Goal: Information Seeking & Learning: Find specific fact

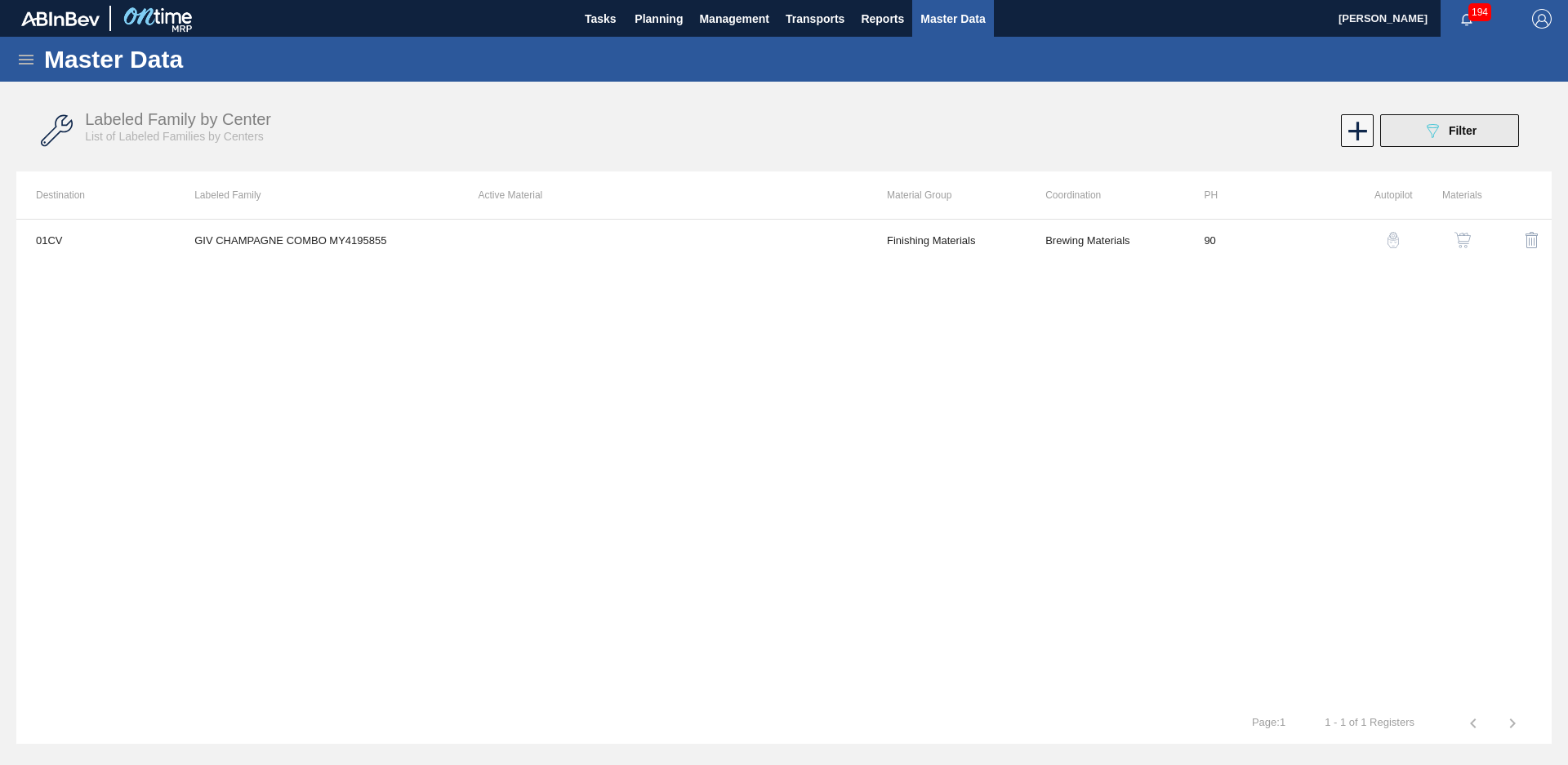
click at [1448, 117] on button "089F7B8B-B2A5-4AFE-B5C0-19BA573D28AC Filter" at bounding box center [1449, 130] width 139 height 32
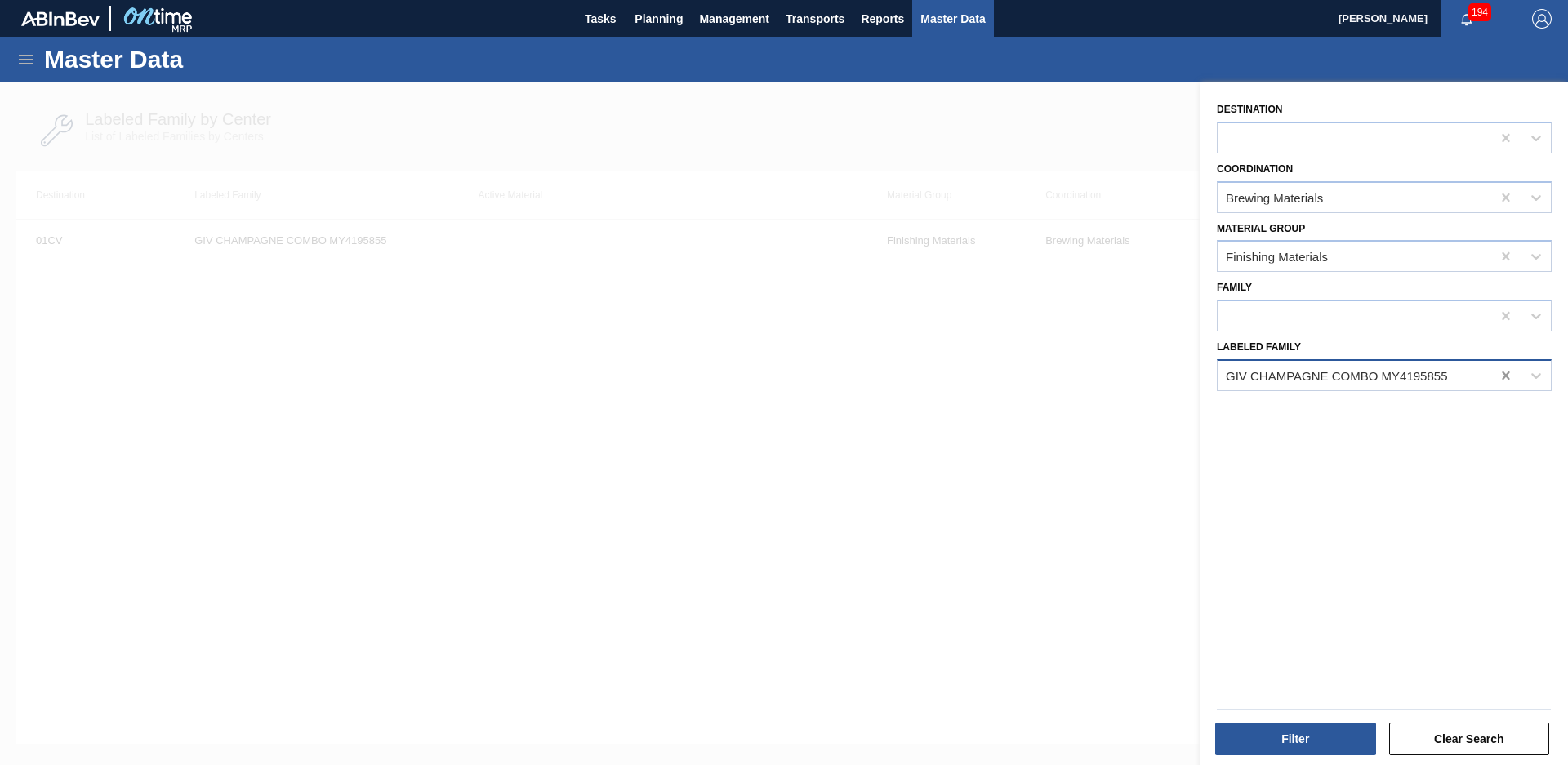
click at [1501, 384] on div at bounding box center [1506, 376] width 30 height 30
type Family "NWN blueberr"
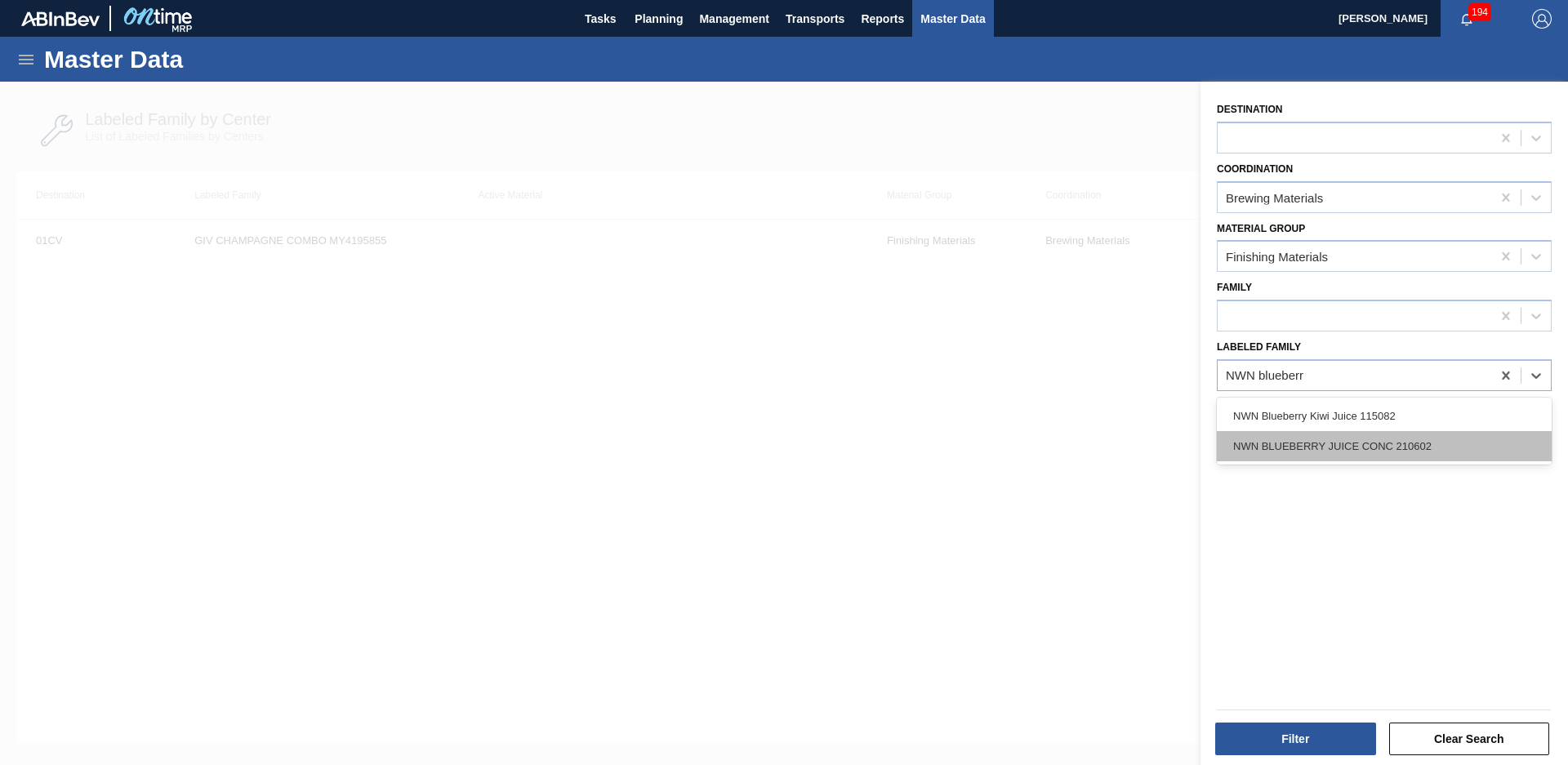
click at [1456, 446] on div "NWN BLUEBERRY JUICE CONC 210602" at bounding box center [1383, 446] width 335 height 31
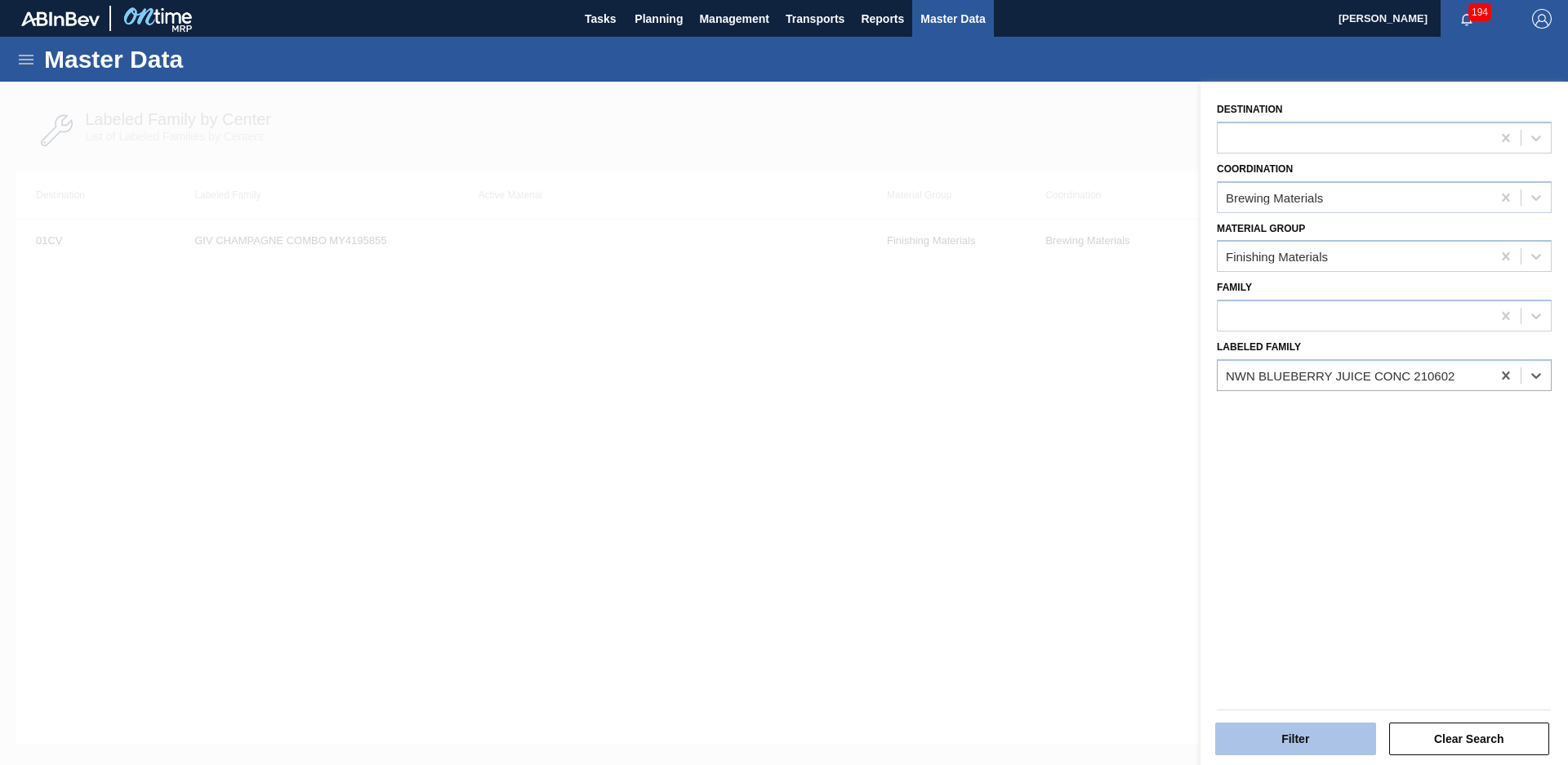
click at [1328, 733] on button "Filter" at bounding box center [1294, 738] width 160 height 32
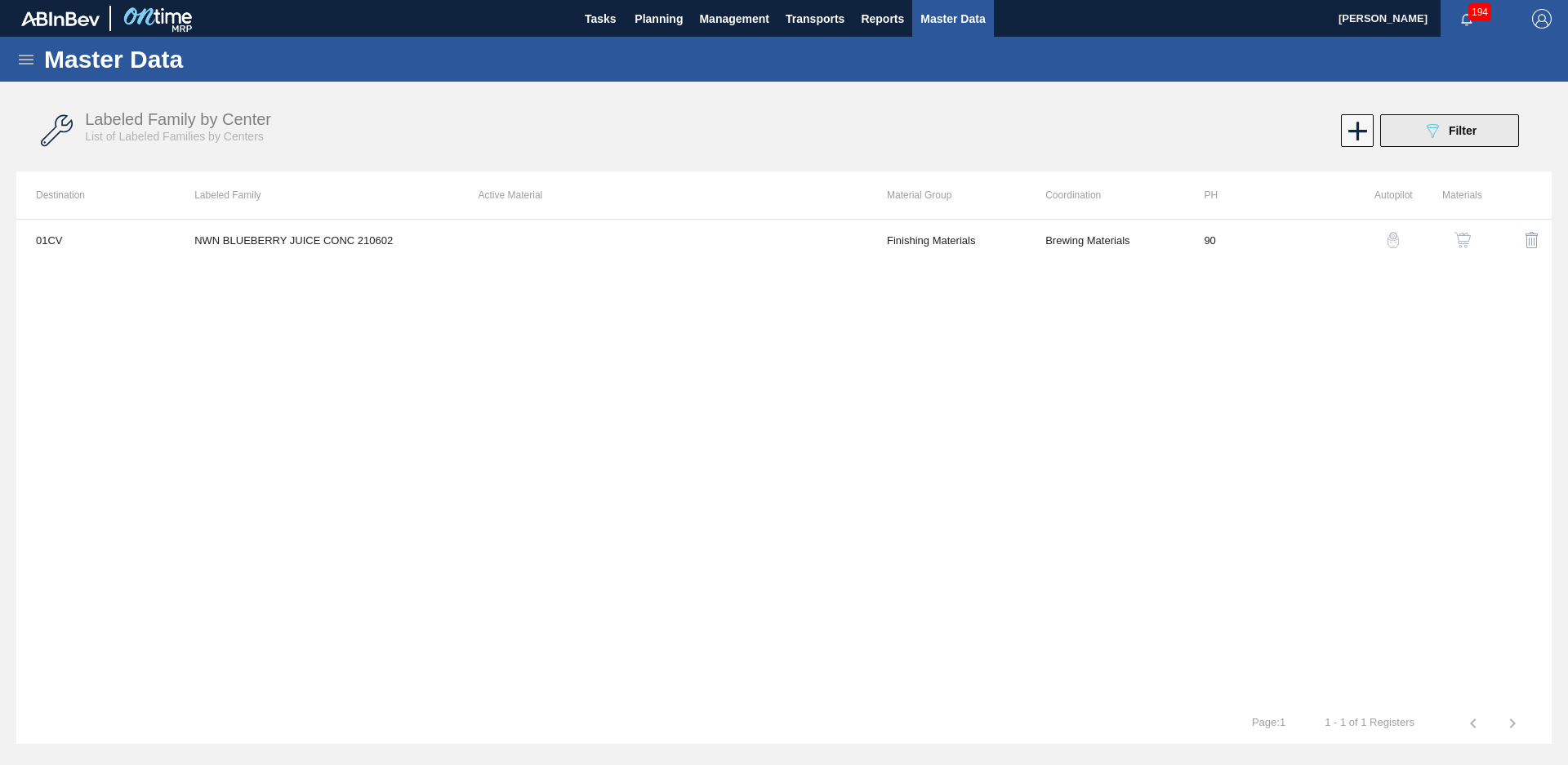
click at [1469, 137] on div "089F7B8B-B2A5-4AFE-B5C0-19BA573D28AC Filter" at bounding box center [1449, 130] width 54 height 19
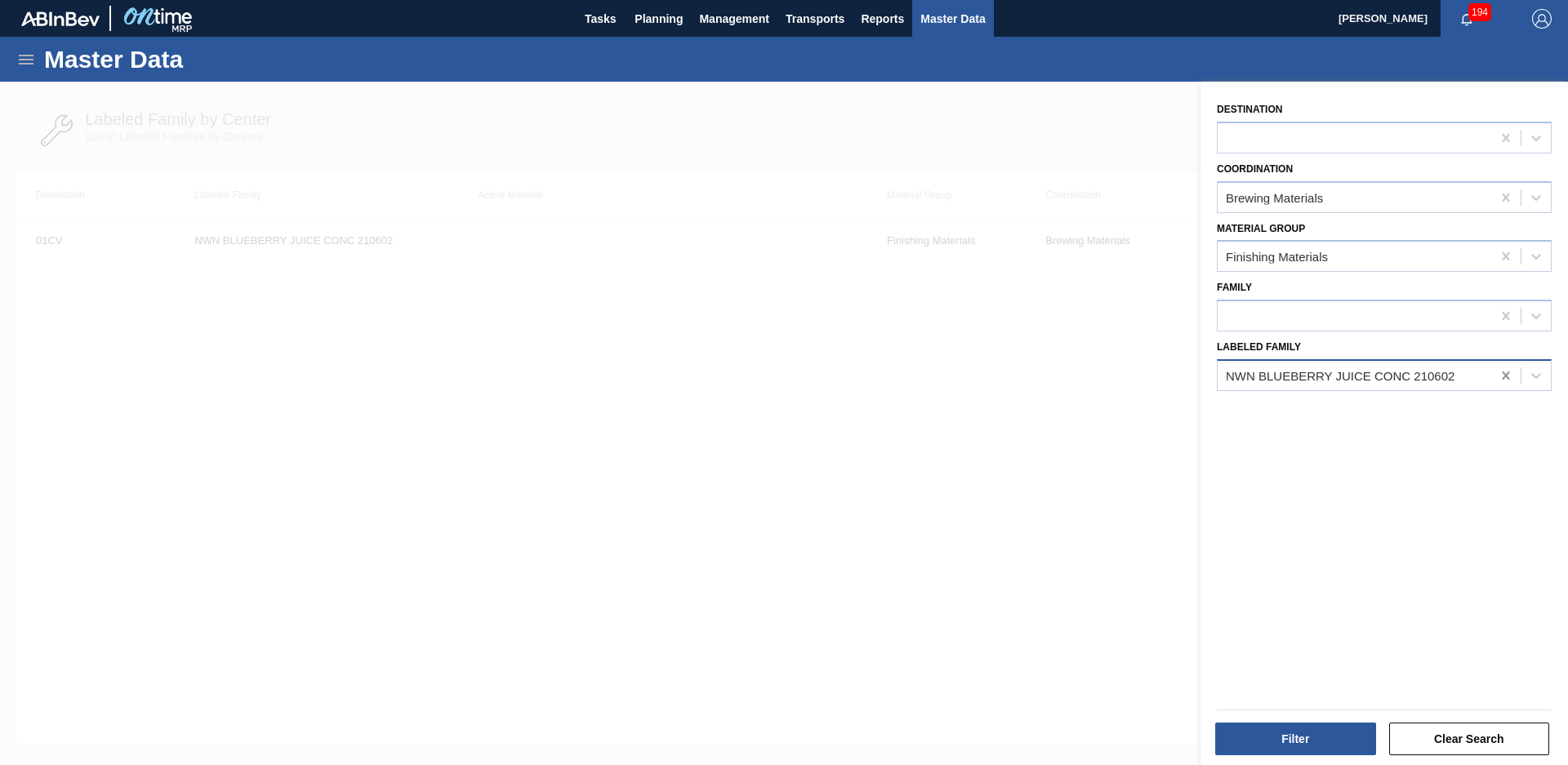
click at [1507, 381] on icon at bounding box center [1506, 376] width 17 height 17
type Family "NWN Pome"
click at [1063, 740] on div at bounding box center [784, 464] width 1568 height 765
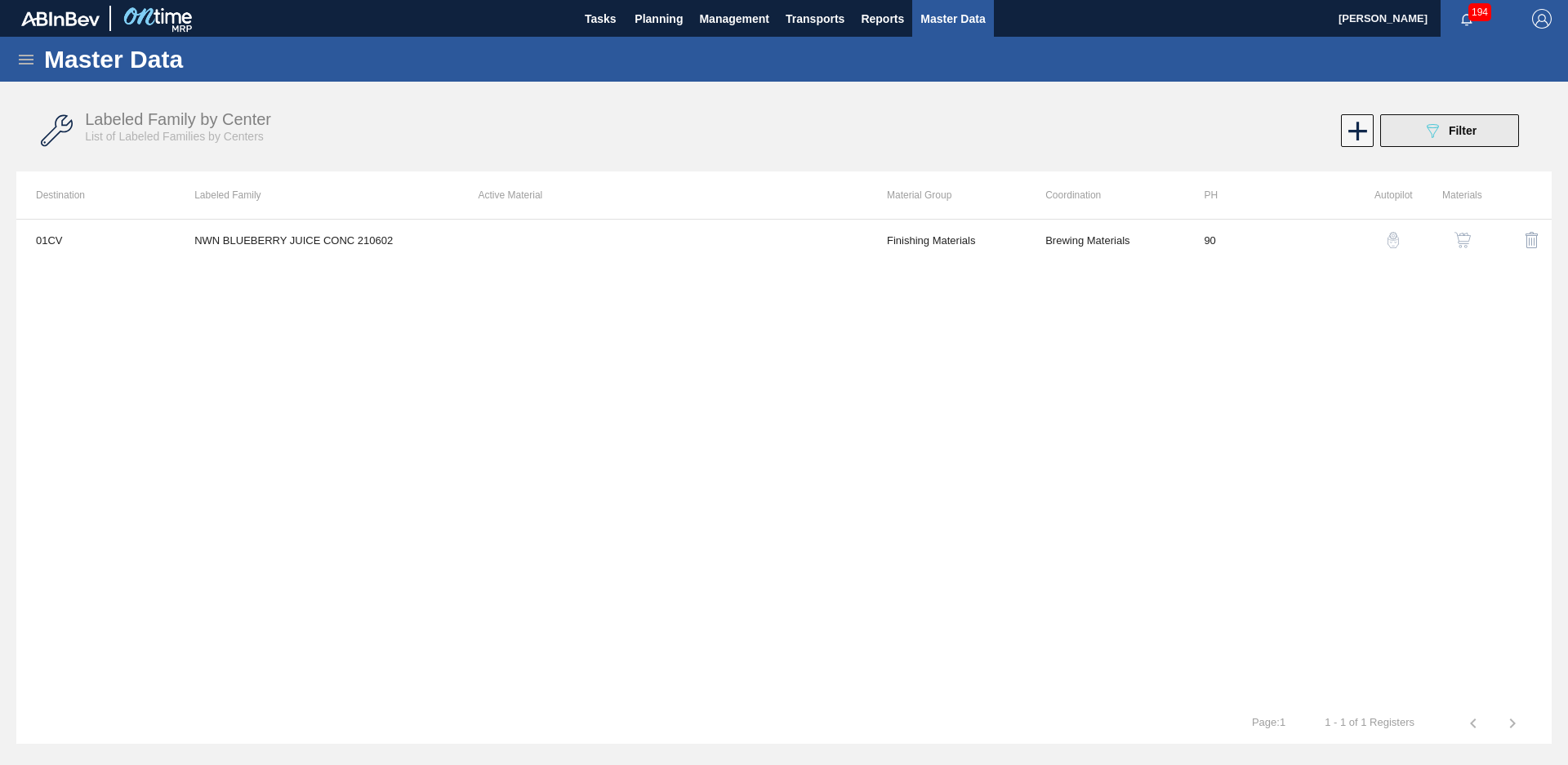
click at [1449, 120] on button "089F7B8B-B2A5-4AFE-B5C0-19BA573D28AC Filter" at bounding box center [1449, 130] width 139 height 32
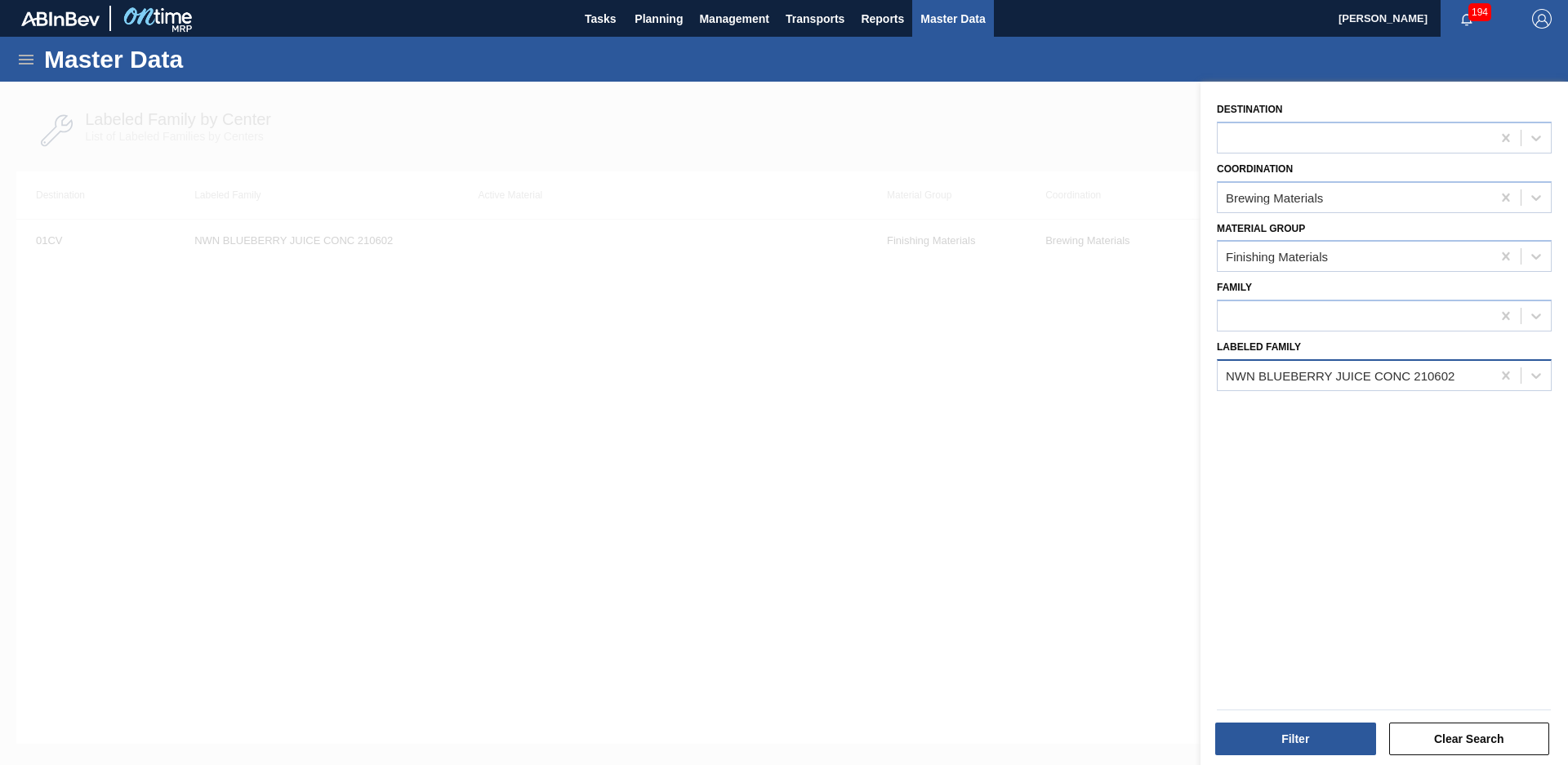
click at [1400, 379] on div "NWN BLUEBERRY JUICE CONC 210602" at bounding box center [1340, 375] width 229 height 14
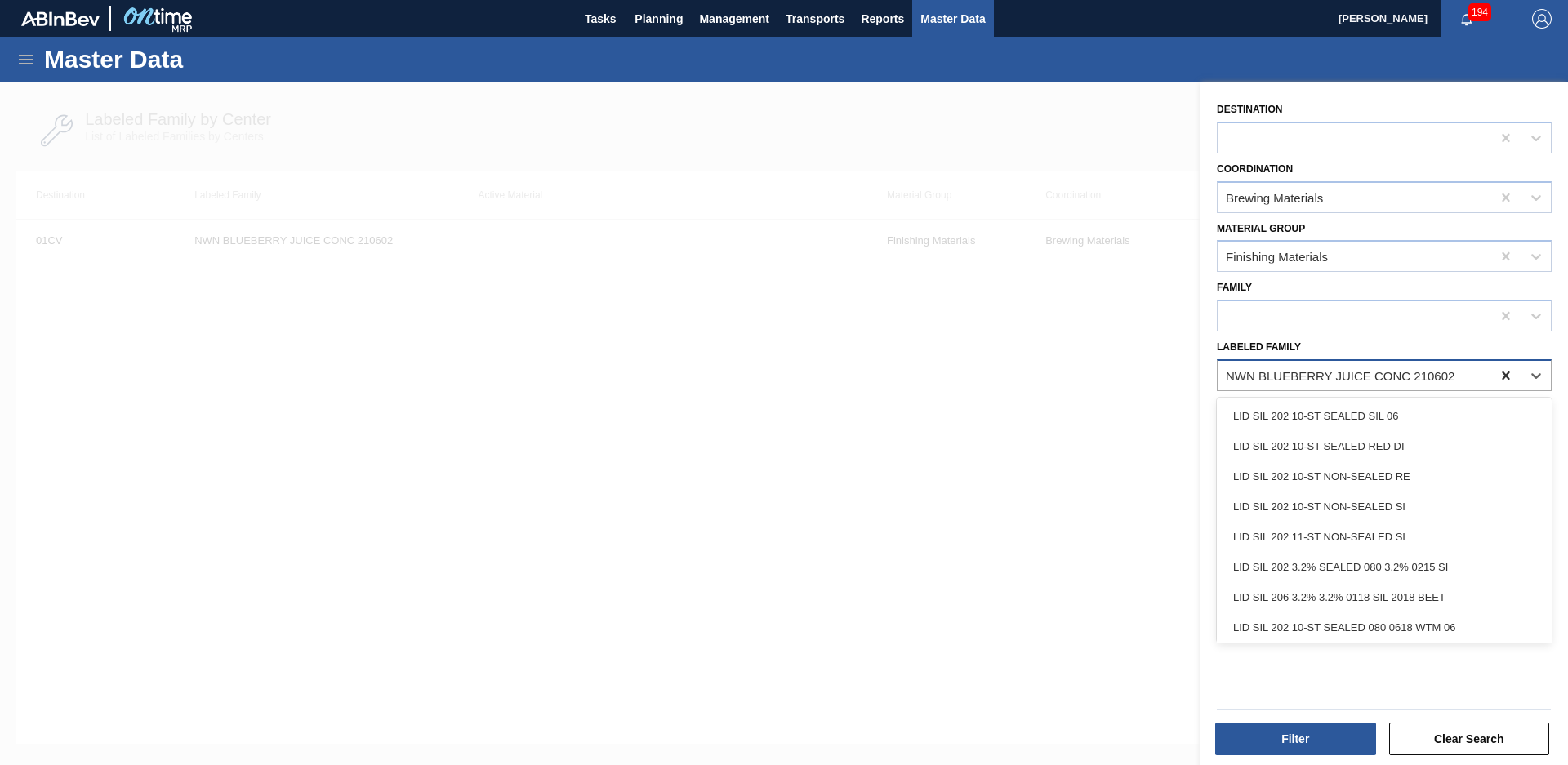
click at [1498, 374] on icon at bounding box center [1506, 376] width 17 height 17
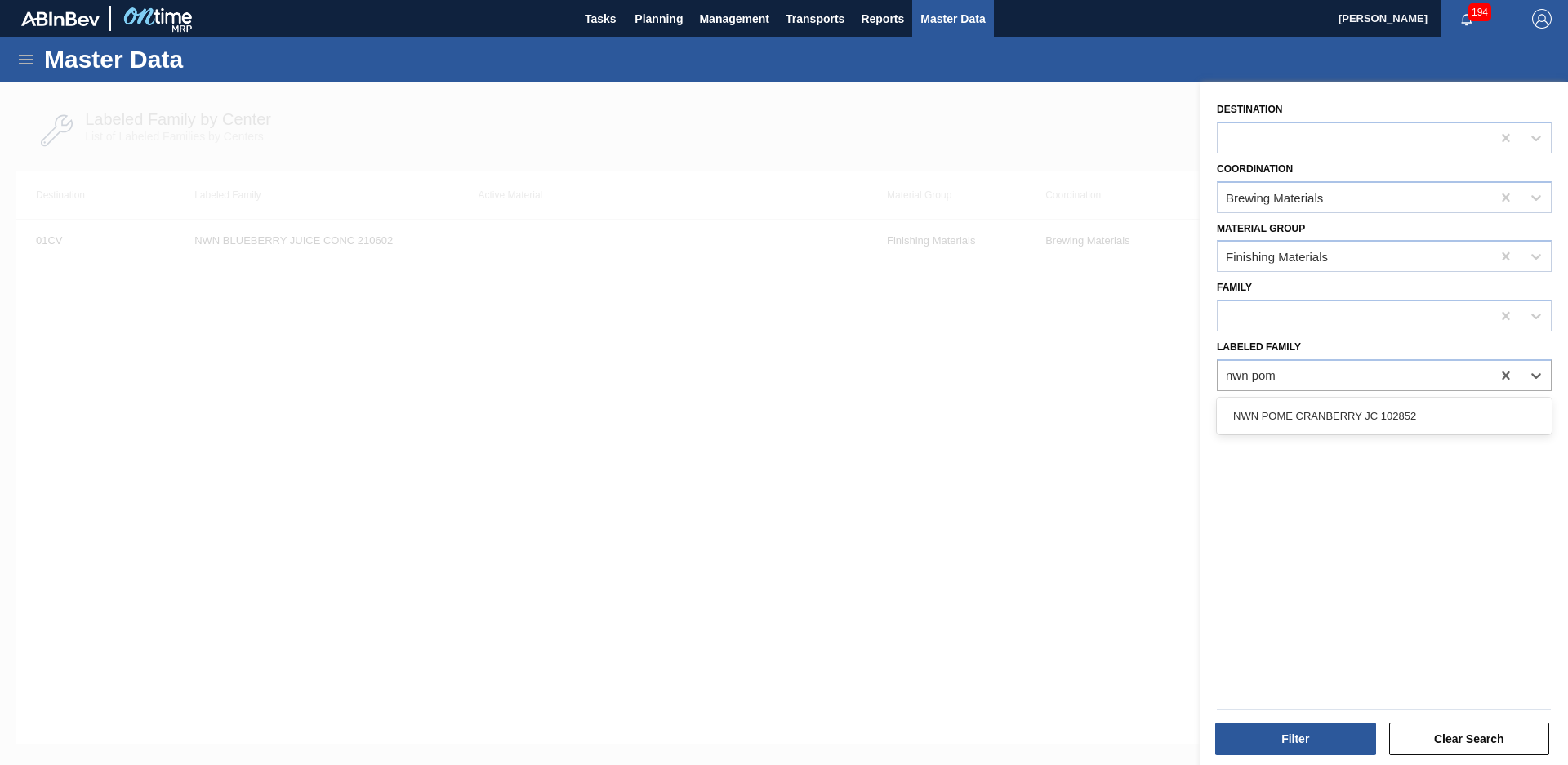
type Family "nwn pome"
click at [1374, 413] on div "NWN POME CRANBERRY JC 102852" at bounding box center [1383, 415] width 335 height 31
click at [1256, 745] on button "Filter" at bounding box center [1294, 738] width 160 height 32
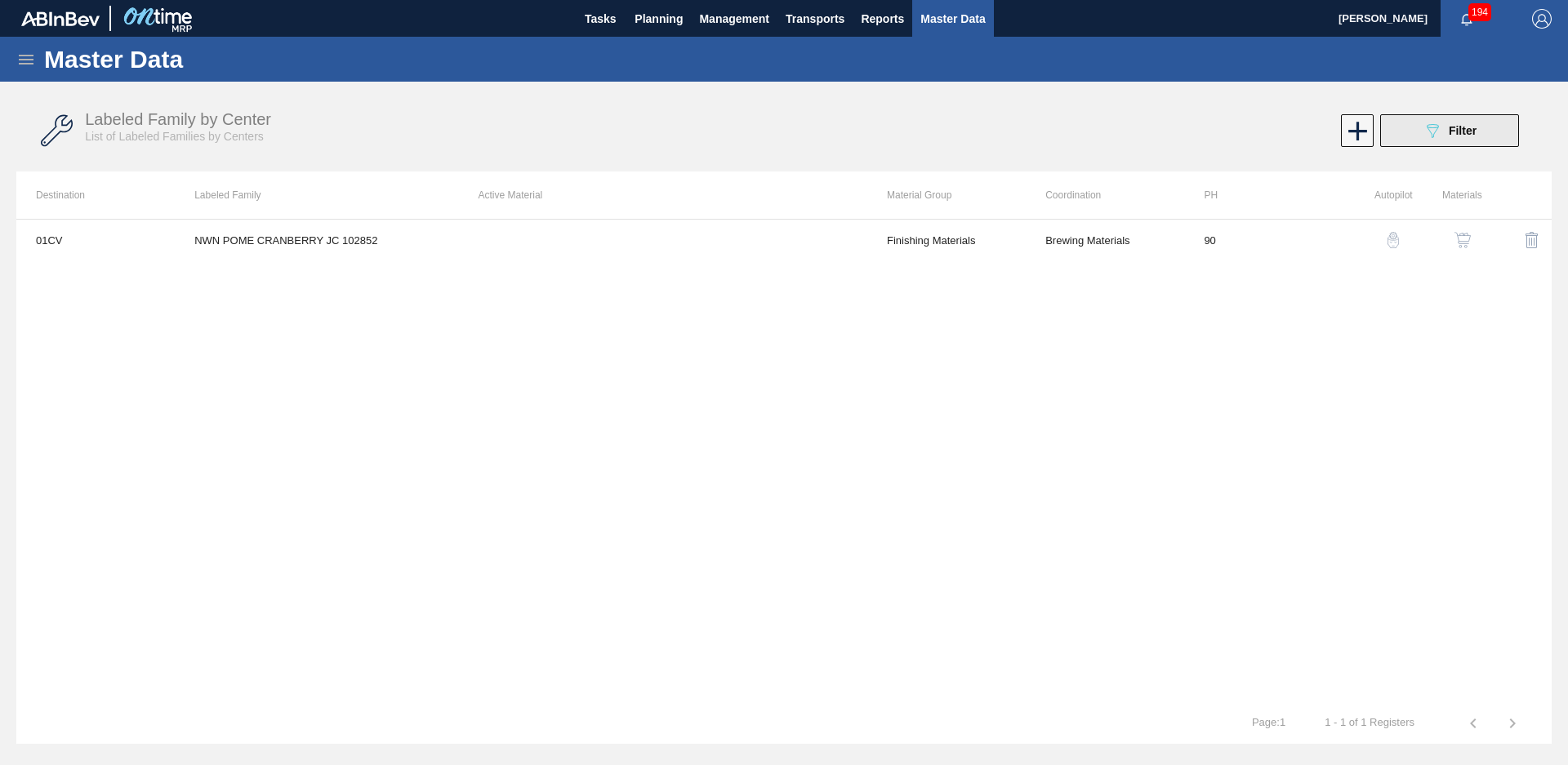
click at [1411, 134] on button "089F7B8B-B2A5-4AFE-B5C0-19BA573D28AC Filter" at bounding box center [1449, 130] width 139 height 32
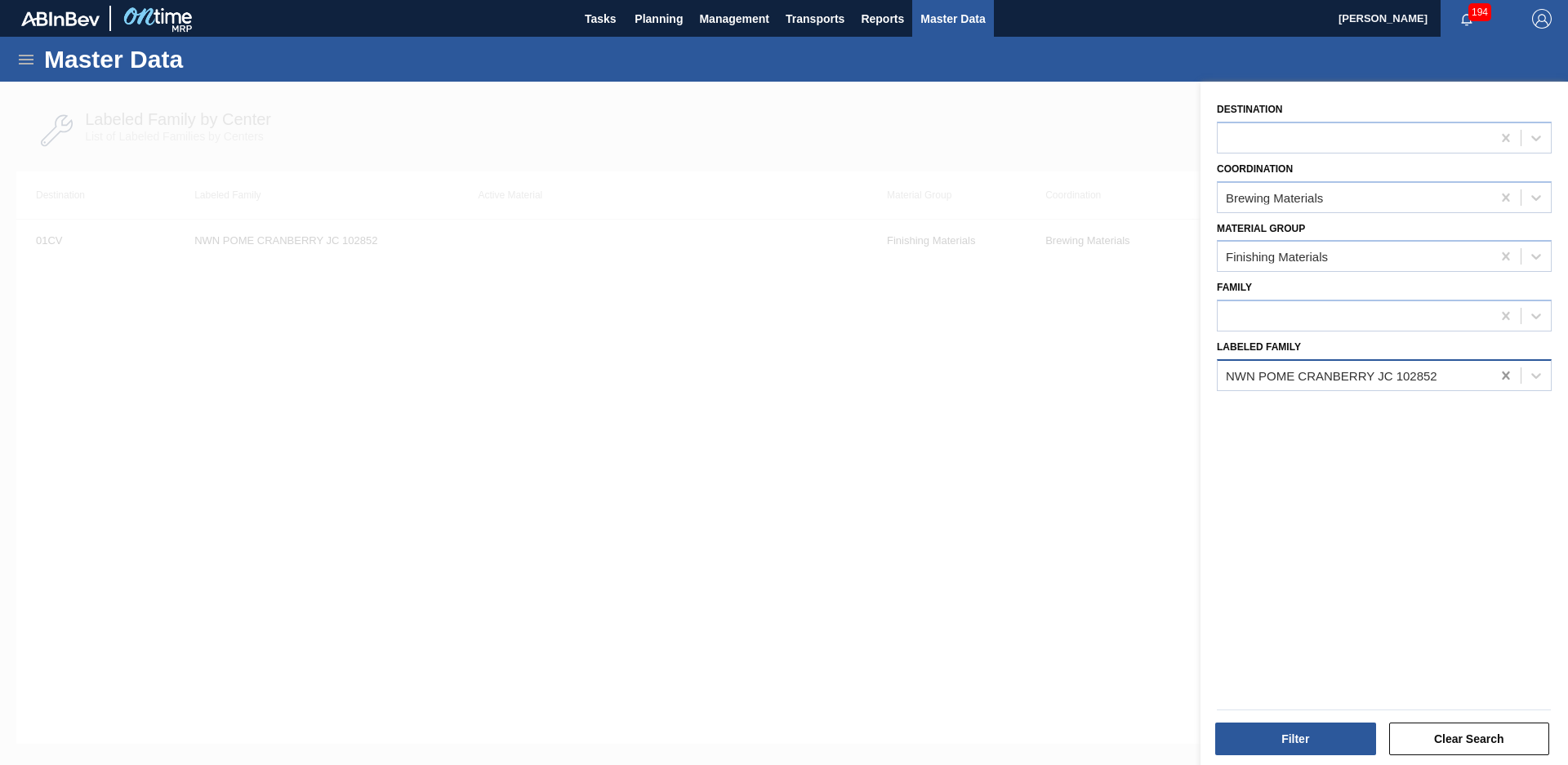
click at [1498, 372] on icon at bounding box center [1506, 376] width 17 height 17
type Family "Sym nat lime"
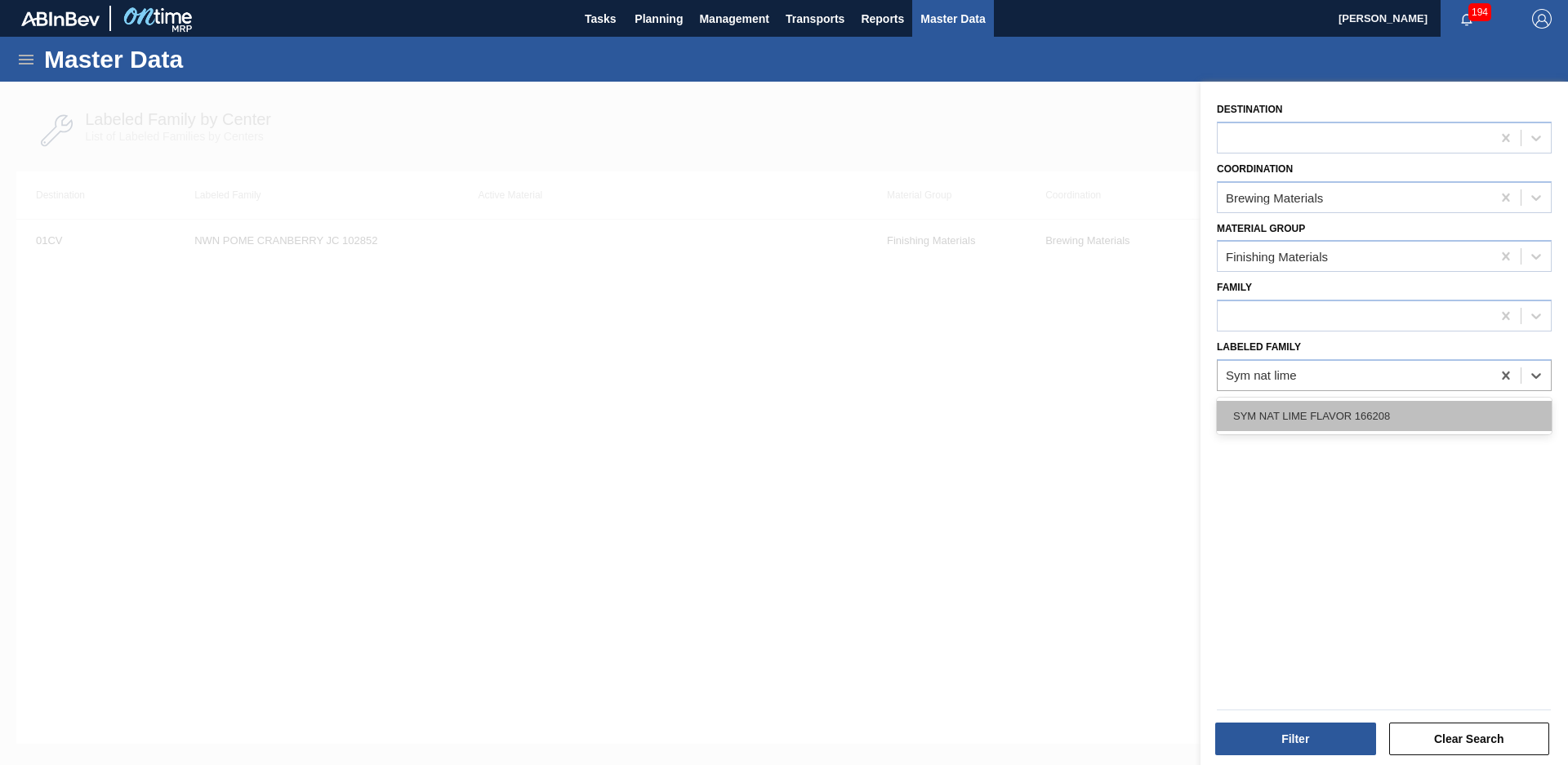
click at [1366, 424] on div "SYM NAT LIME FLAVOR 166208" at bounding box center [1383, 415] width 335 height 31
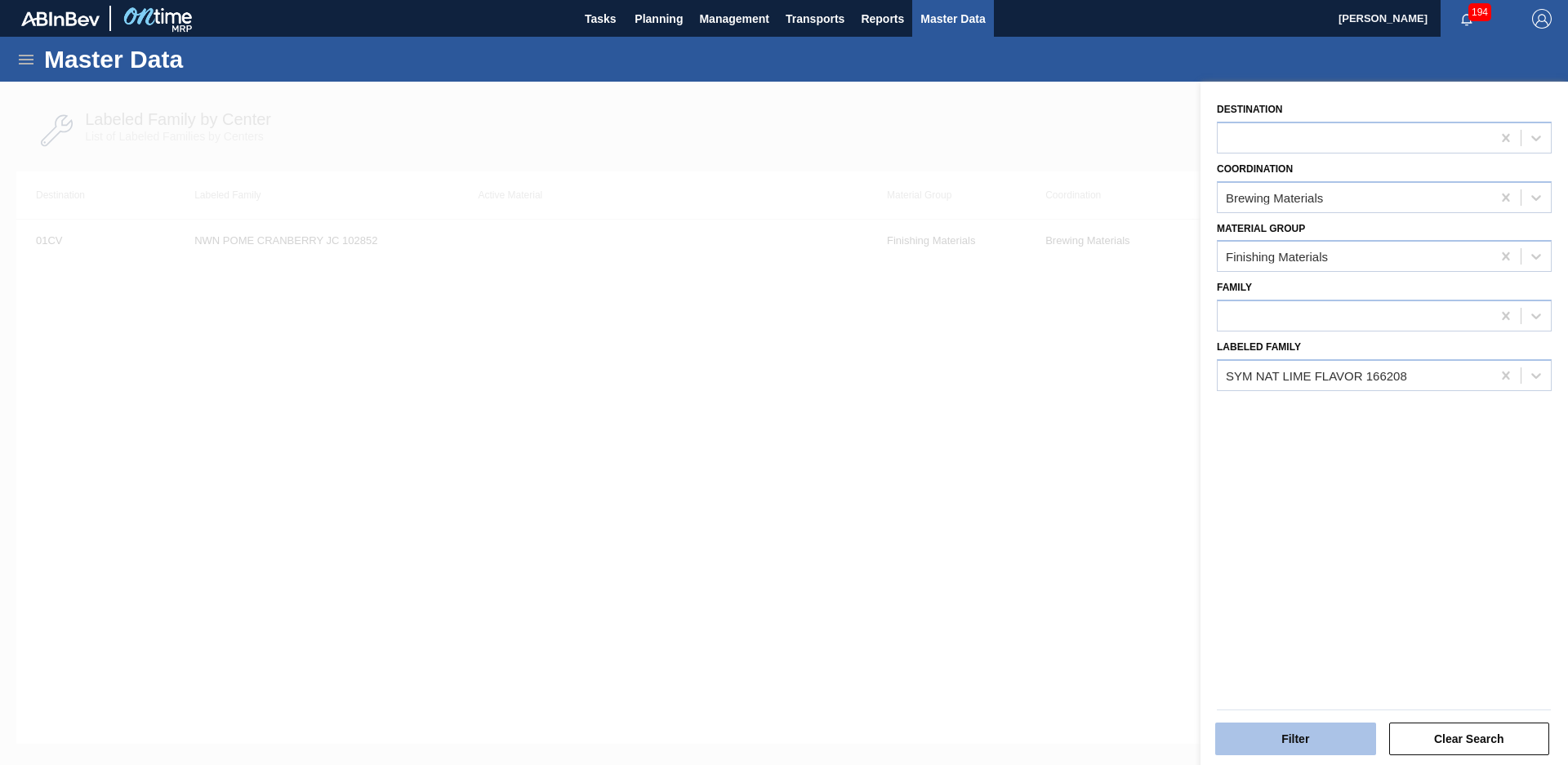
click at [1321, 727] on button "Filter" at bounding box center [1294, 738] width 160 height 32
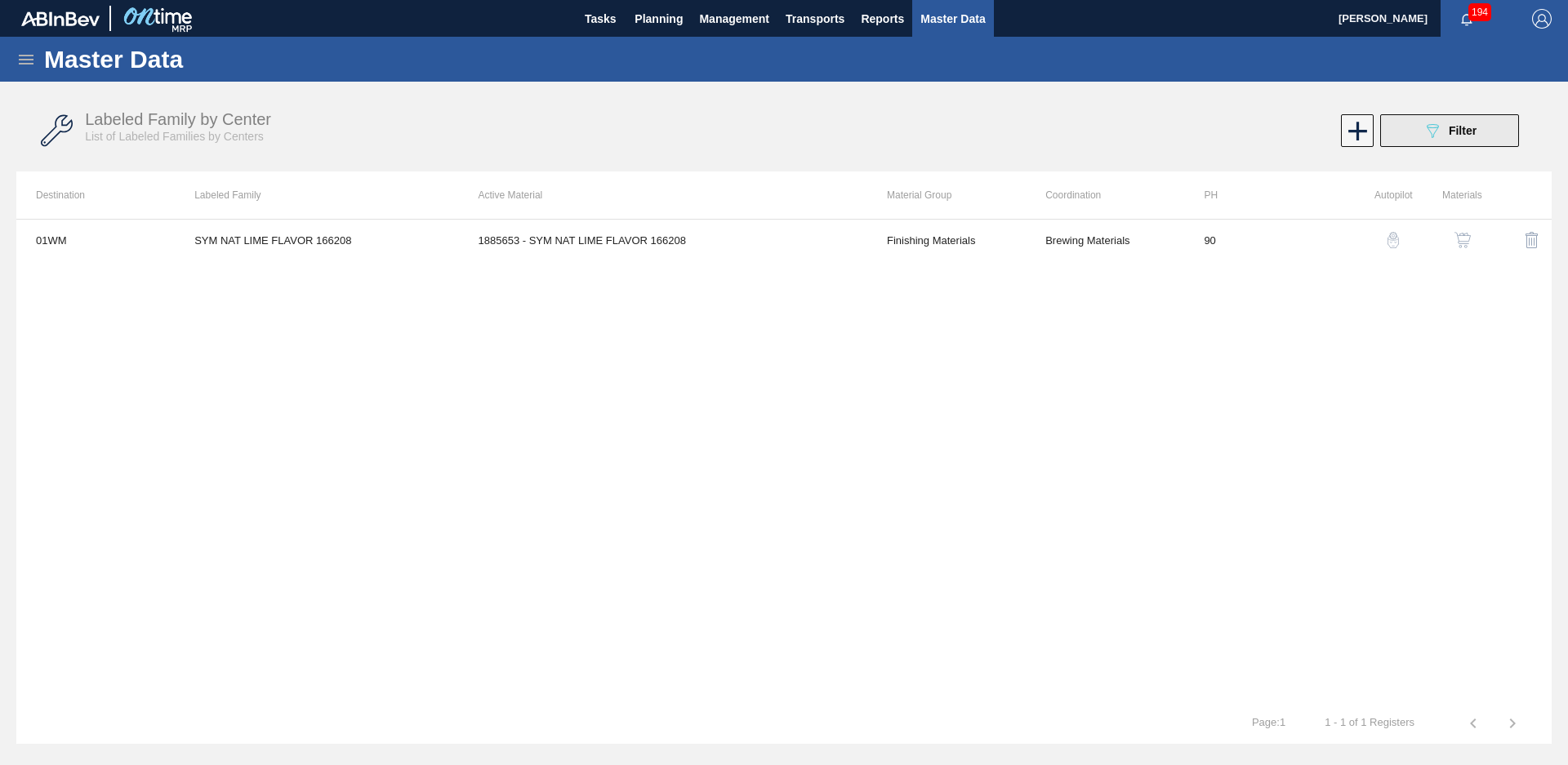
click at [1406, 124] on button "089F7B8B-B2A5-4AFE-B5C0-19BA573D28AC Filter" at bounding box center [1449, 130] width 139 height 32
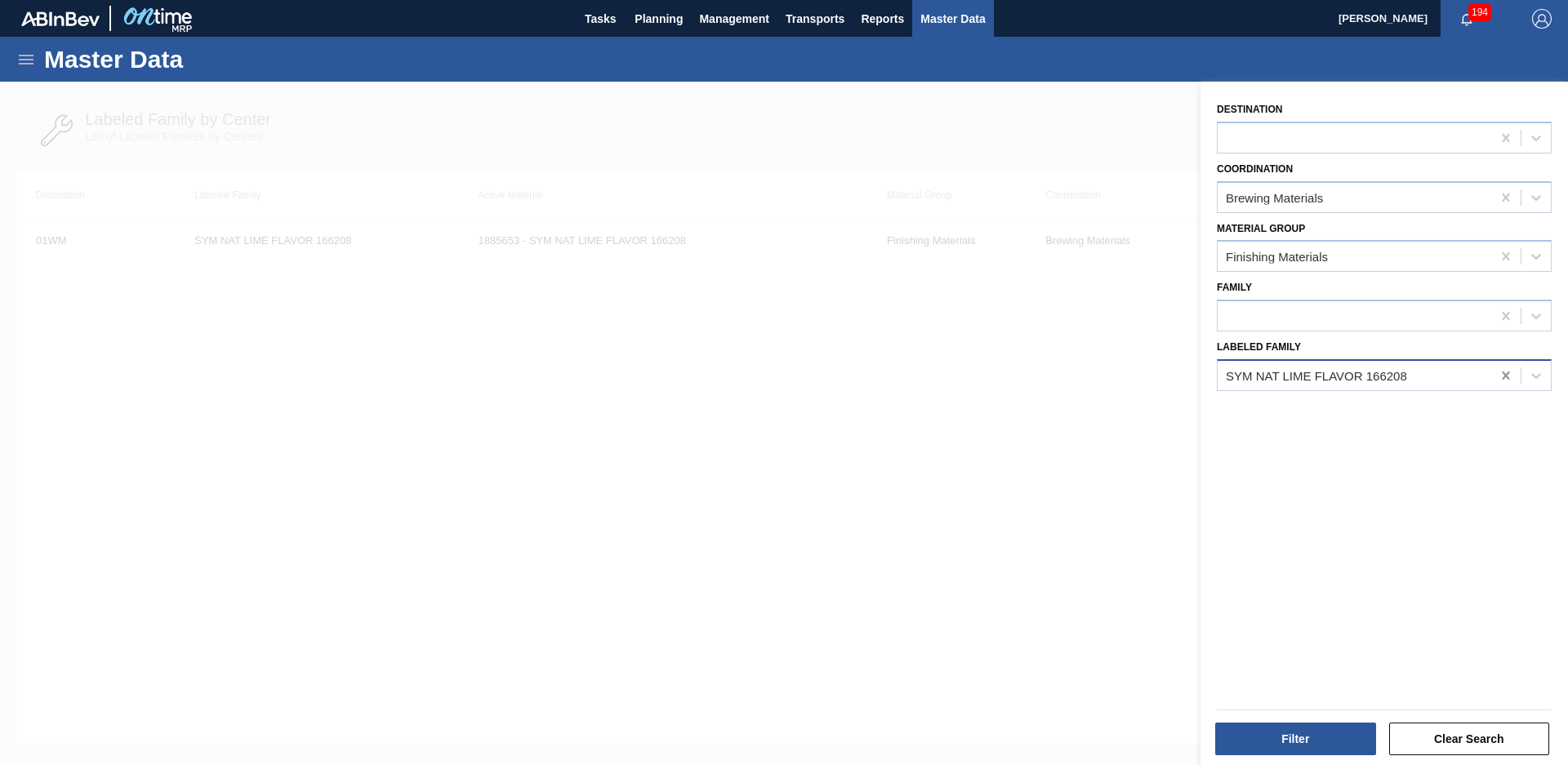
click at [1502, 371] on icon at bounding box center [1506, 376] width 17 height 17
type Family "nat pom"
click at [1459, 392] on div "Destination Coordination Brewing Materials Material Group Finishing Materials F…" at bounding box center [1384, 425] width 367 height 687
click at [1440, 422] on div "Destination Coordination Brewing Materials Material Group Finishing Materials F…" at bounding box center [1384, 425] width 367 height 687
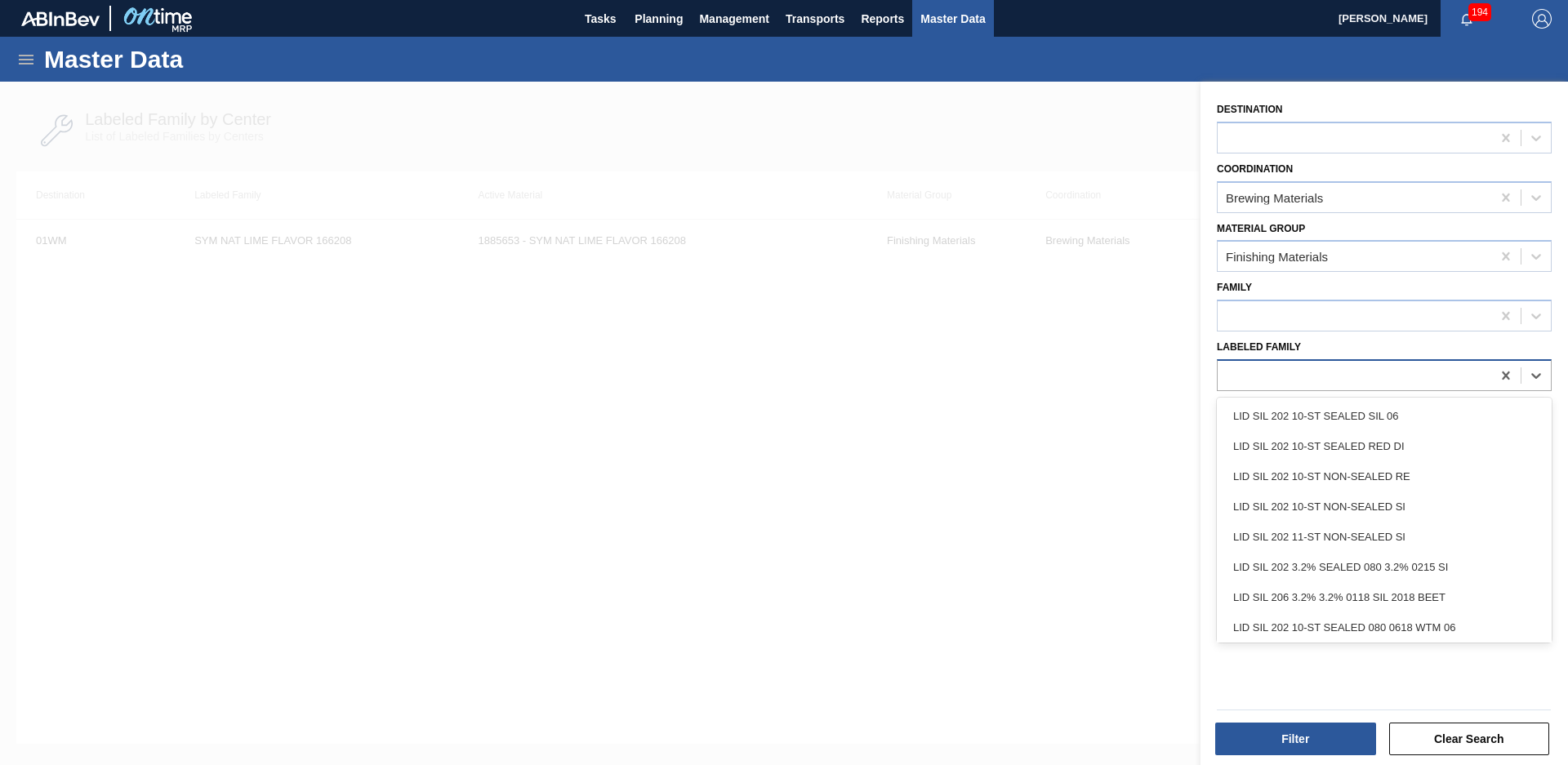
click at [1413, 389] on div at bounding box center [1383, 375] width 335 height 32
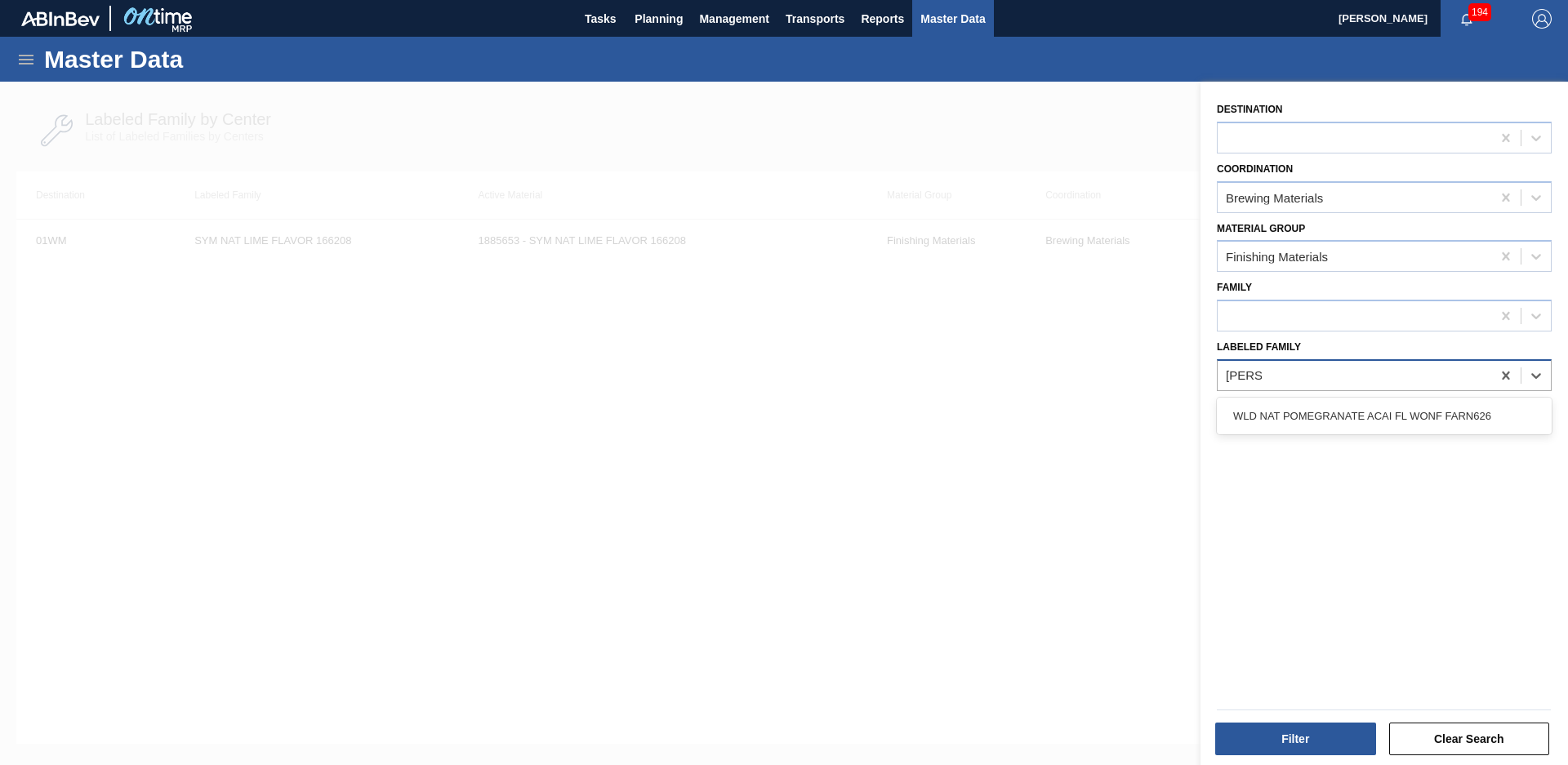
type Family "nat pom"
click at [1405, 377] on div "nat pom" at bounding box center [1354, 376] width 274 height 24
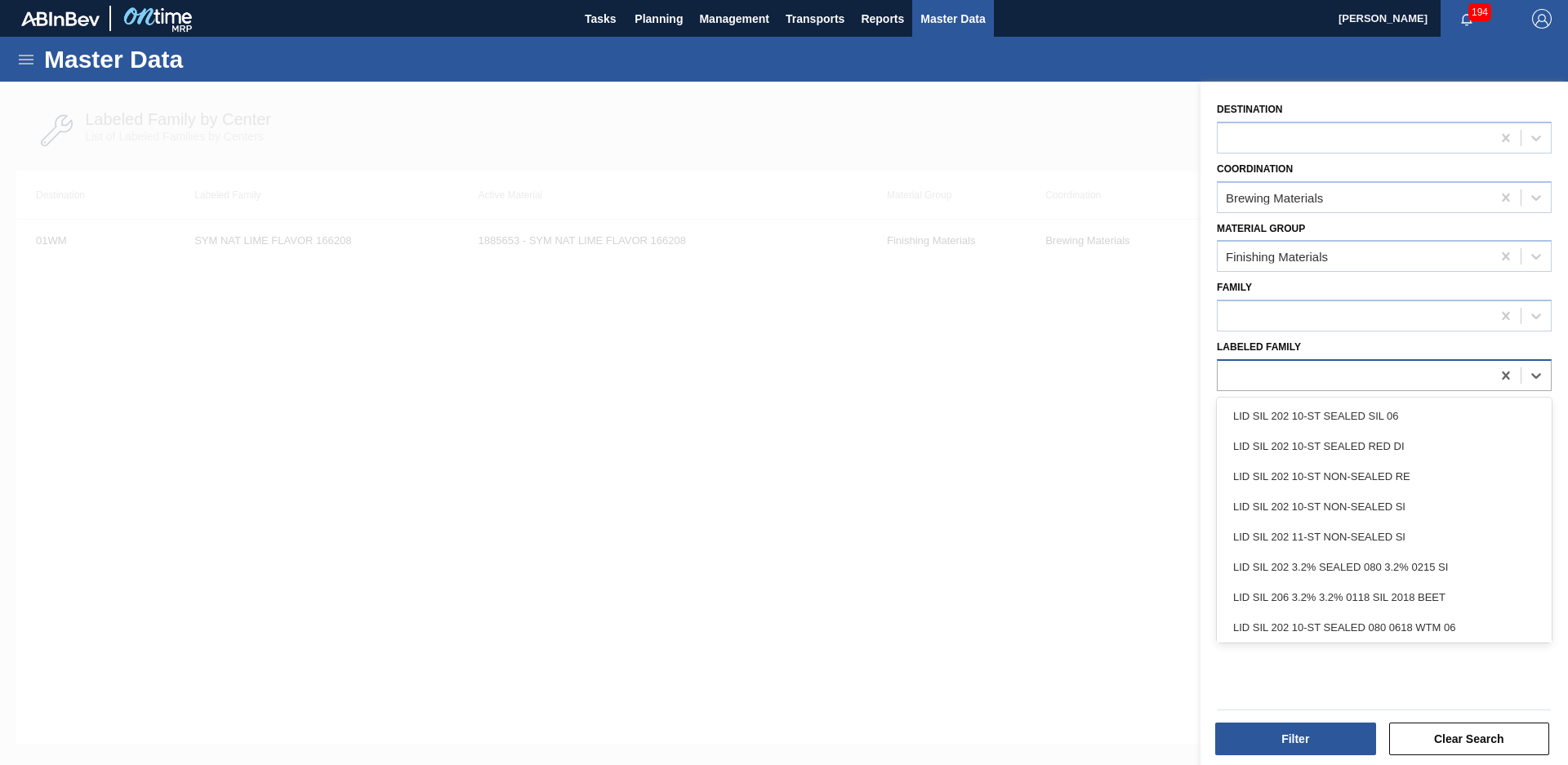
click at [1405, 377] on div at bounding box center [1354, 376] width 274 height 24
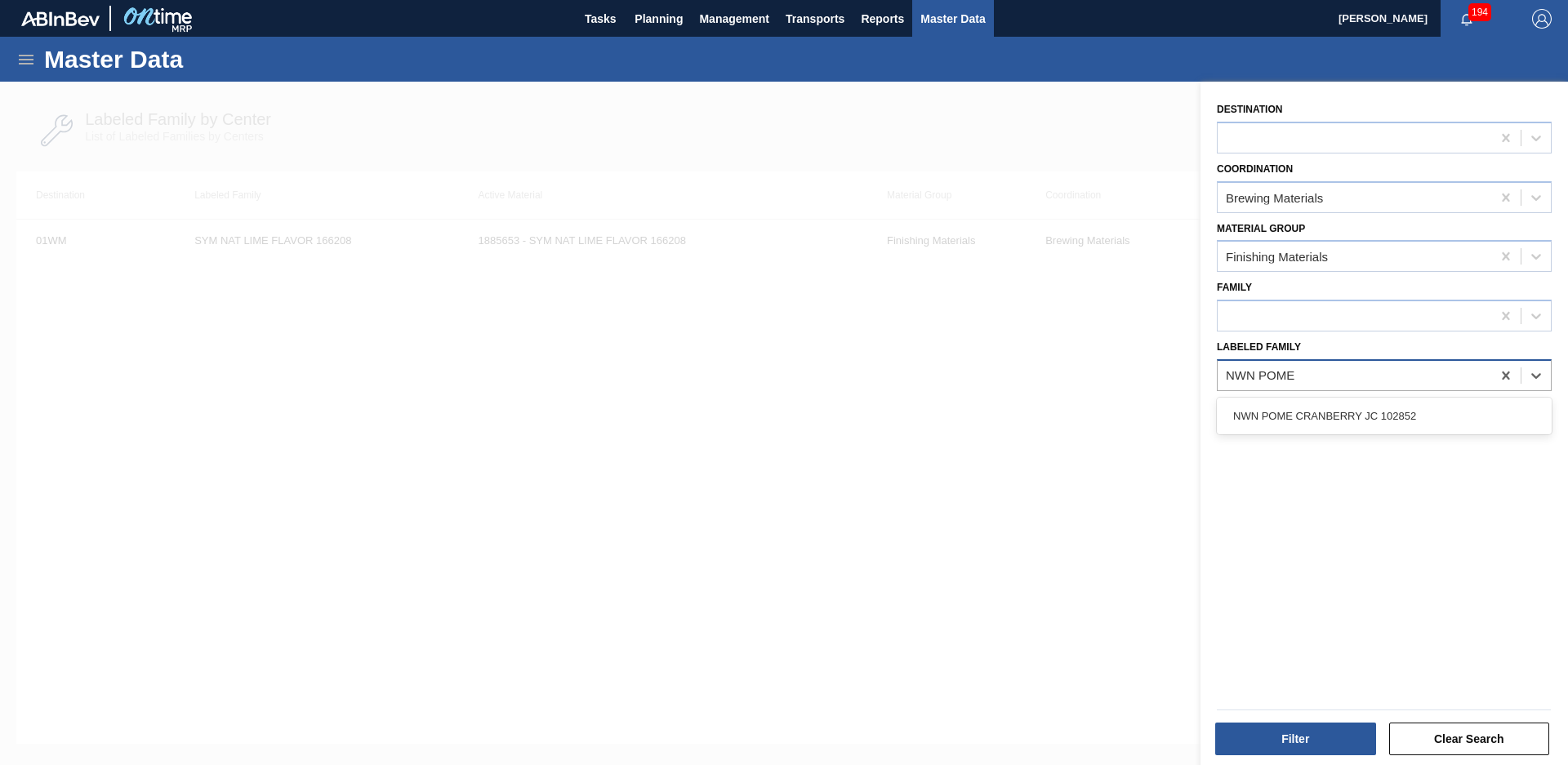
type Family "NWN POME C"
click at [1322, 399] on div "NWN POME CRANBERRY JC 102852" at bounding box center [1383, 416] width 335 height 37
click at [1317, 432] on div "NWN POME CRANBERRY JC 102852" at bounding box center [1383, 416] width 335 height 37
click at [1319, 418] on div "NWN POME CRANBERRY JC 102852" at bounding box center [1383, 415] width 335 height 31
click at [1312, 742] on button "Filter" at bounding box center [1294, 738] width 160 height 32
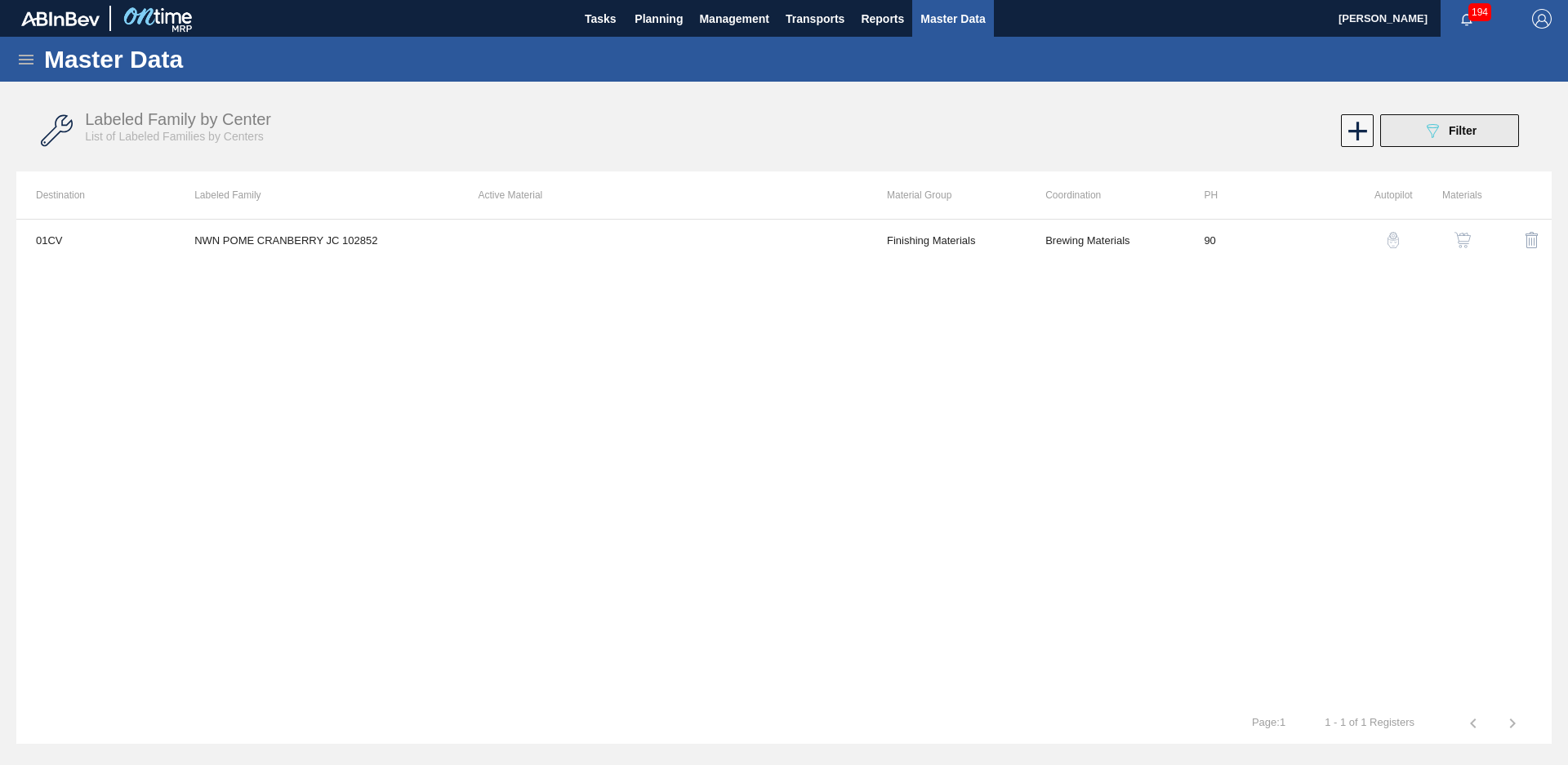
click at [1487, 134] on button "089F7B8B-B2A5-4AFE-B5C0-19BA573D28AC Filter" at bounding box center [1449, 130] width 139 height 32
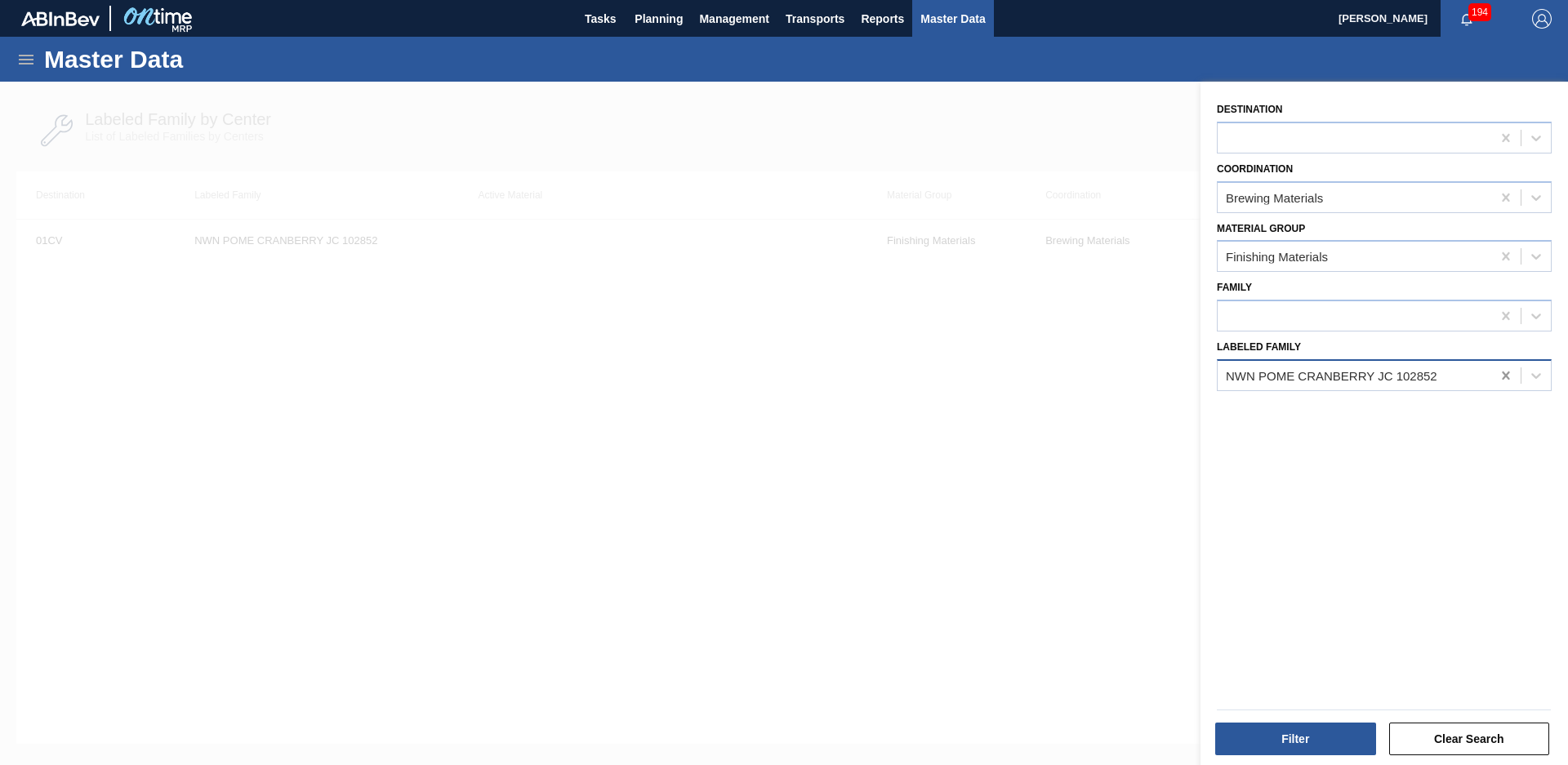
click at [1507, 377] on icon at bounding box center [1506, 376] width 17 height 17
type Family "y"
type Family "Fir nat flavor"
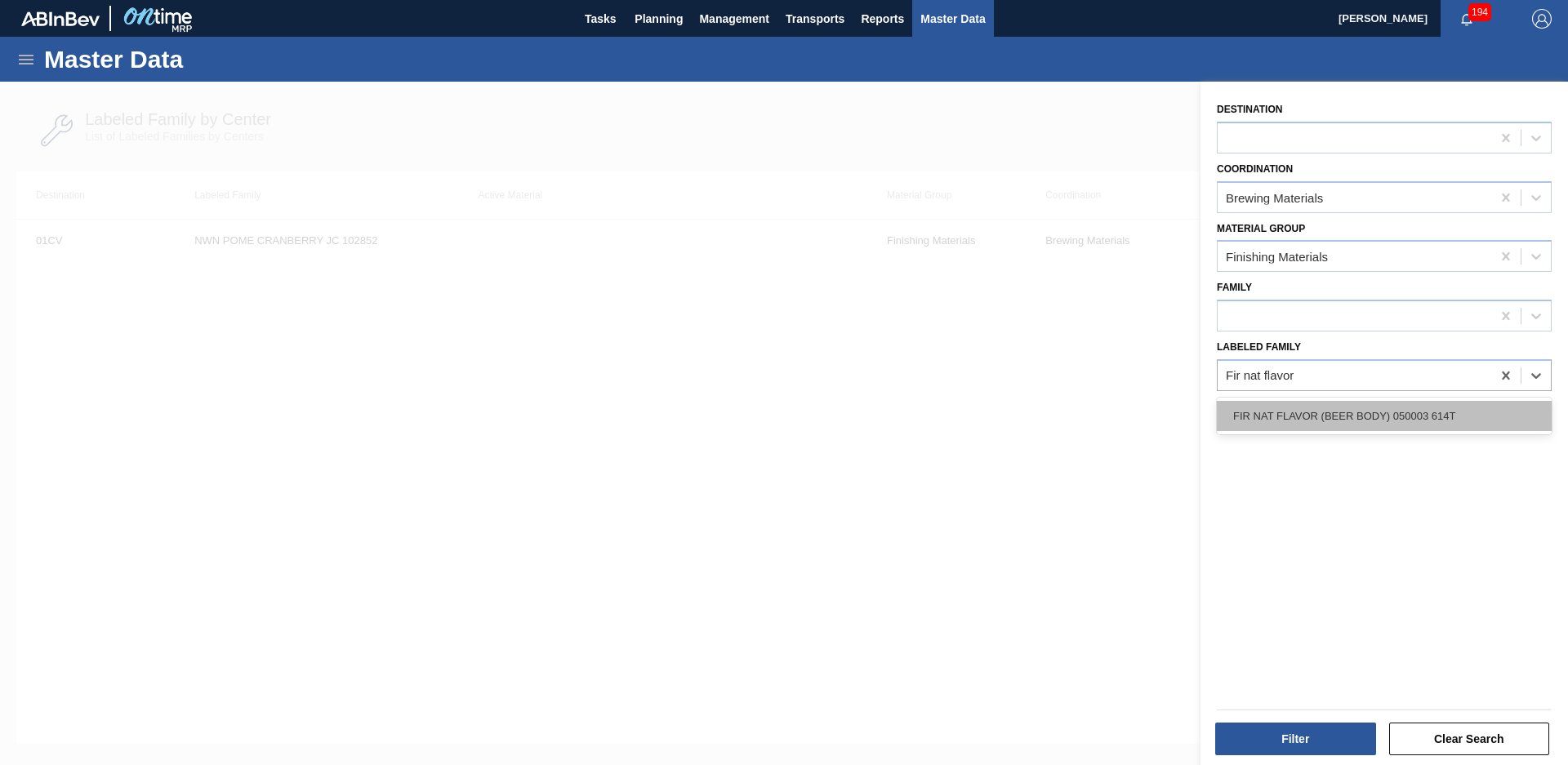
click at [1356, 421] on div "FIR NAT FLAVOR (BEER BODY) 050003 614T" at bounding box center [1383, 415] width 335 height 31
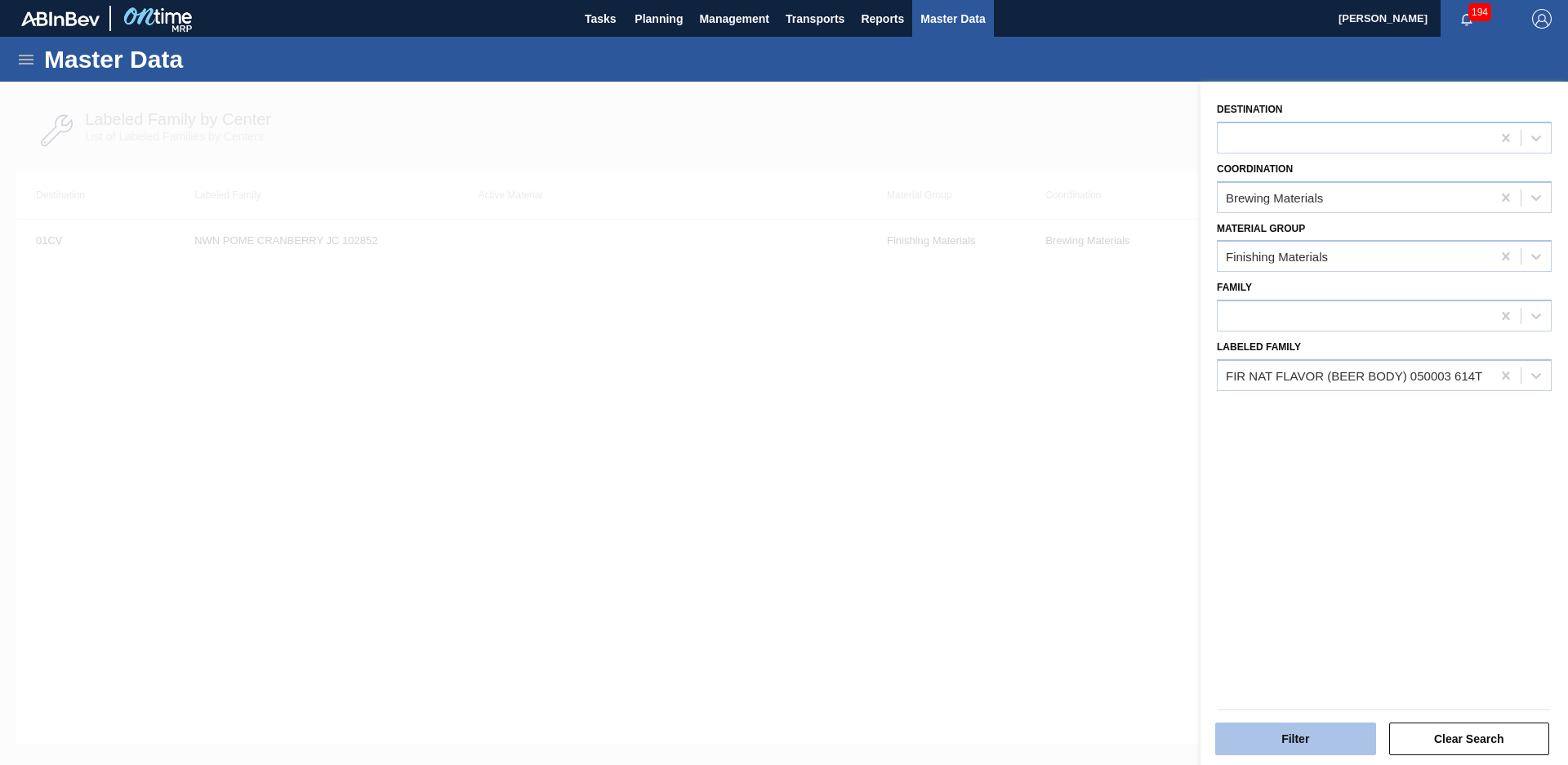
click at [1284, 735] on button "Filter" at bounding box center [1294, 738] width 160 height 32
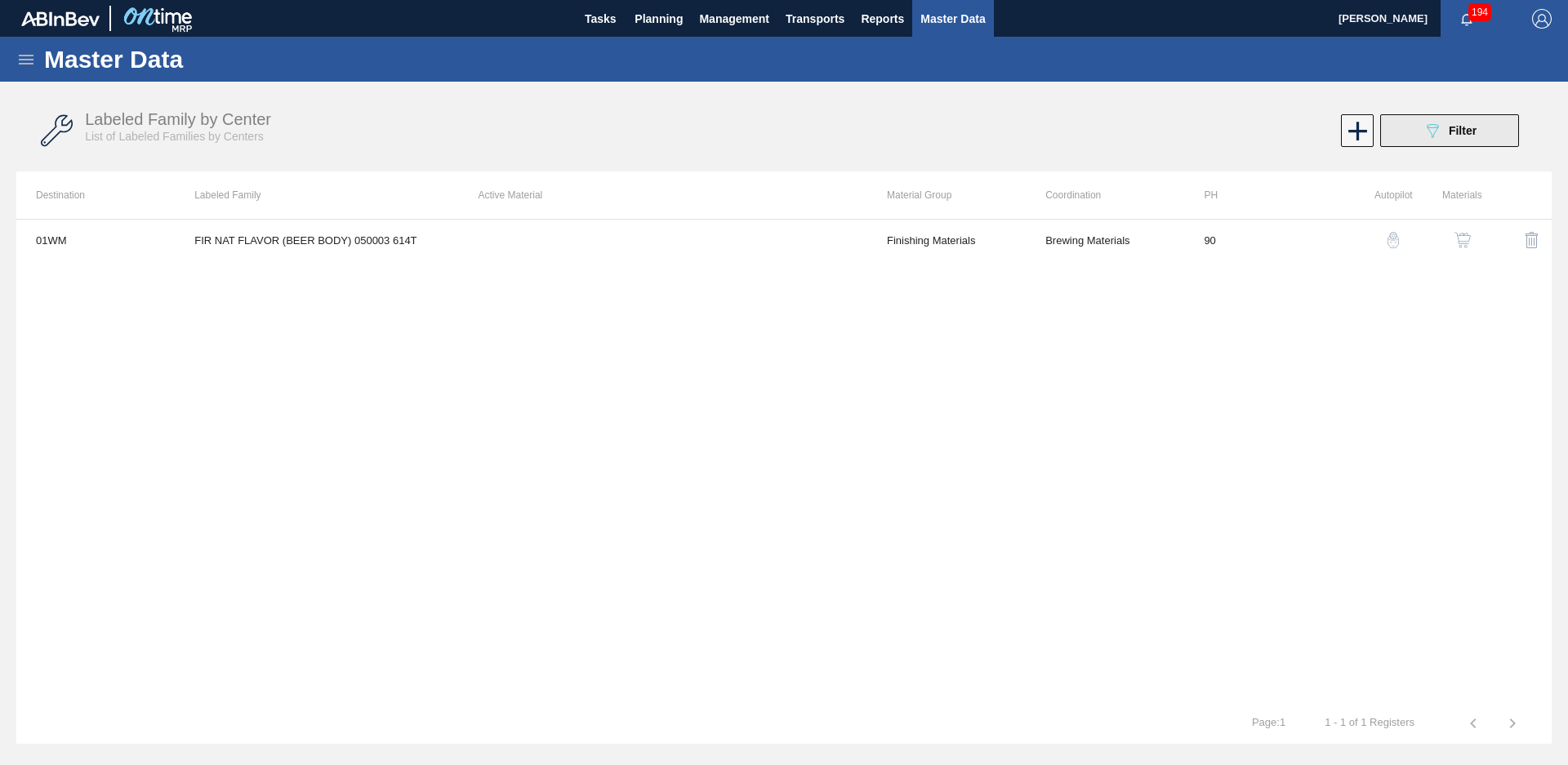
click at [1453, 126] on span "Filter" at bounding box center [1462, 131] width 28 height 13
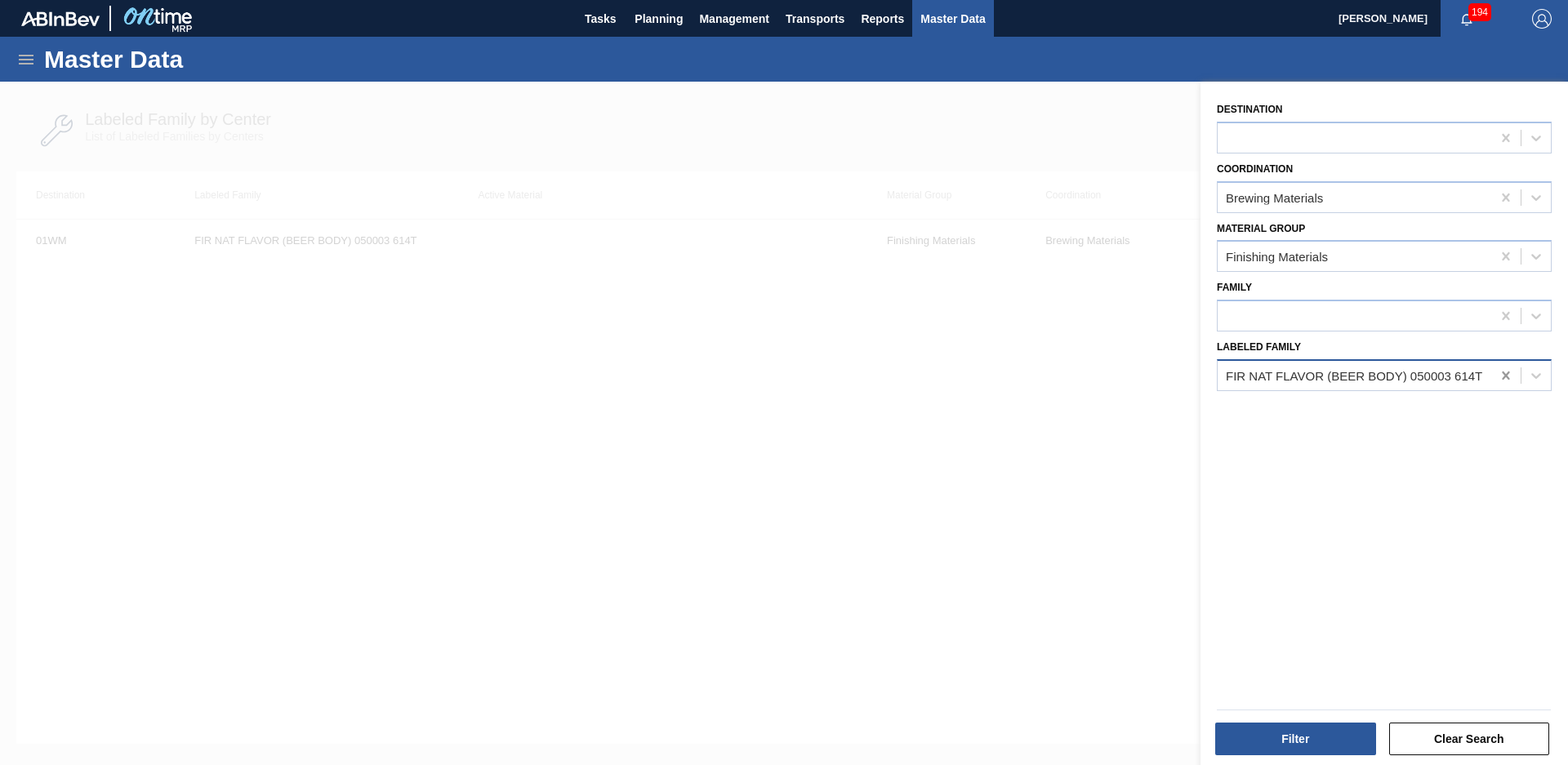
click at [1503, 379] on icon at bounding box center [1506, 376] width 17 height 17
type Family "fir nat flavor"
click at [1287, 731] on button "Filter" at bounding box center [1294, 738] width 160 height 32
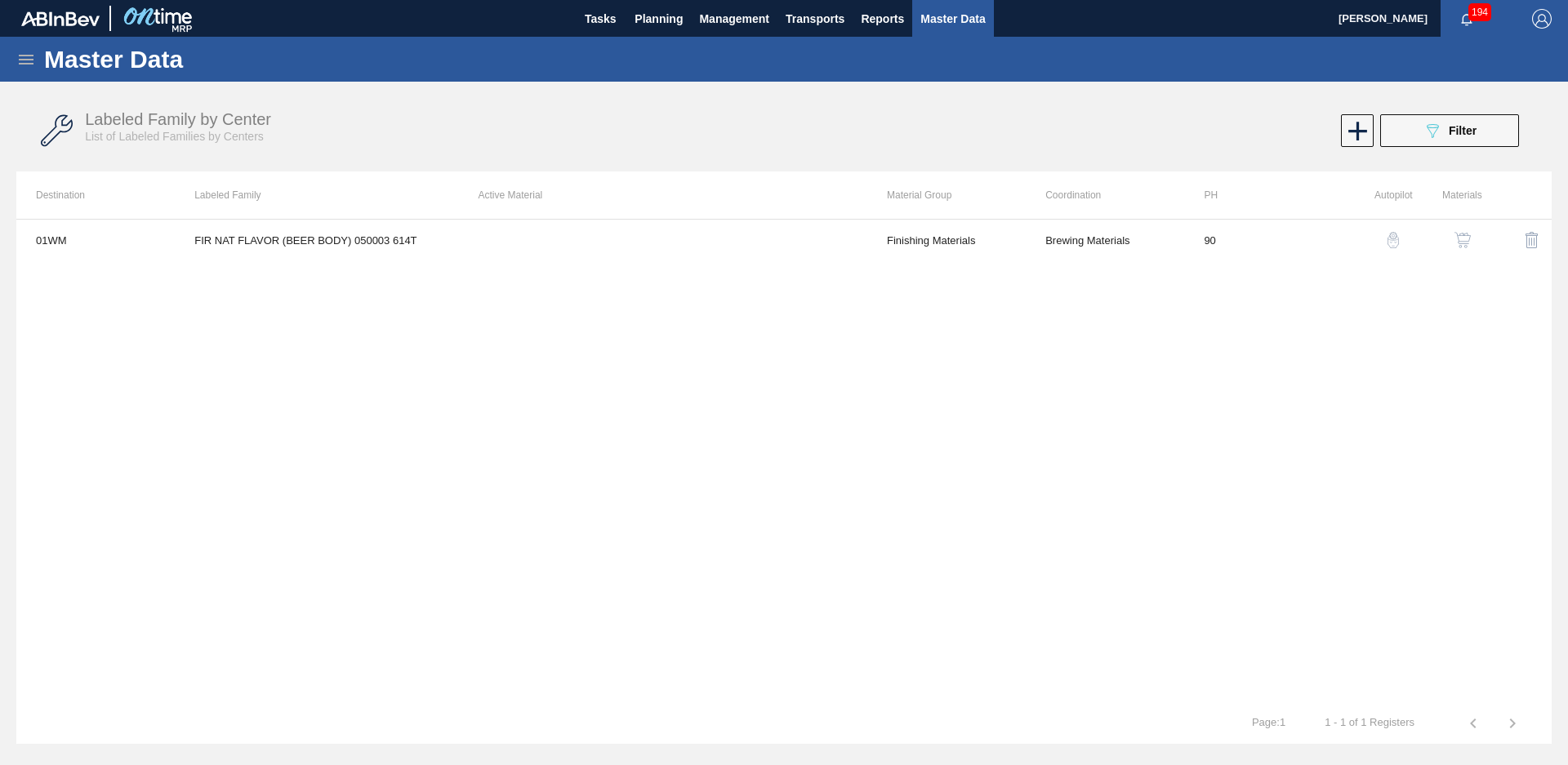
click at [1503, 131] on button "089F7B8B-B2A5-4AFE-B5C0-19BA573D28AC Filter" at bounding box center [1449, 130] width 139 height 32
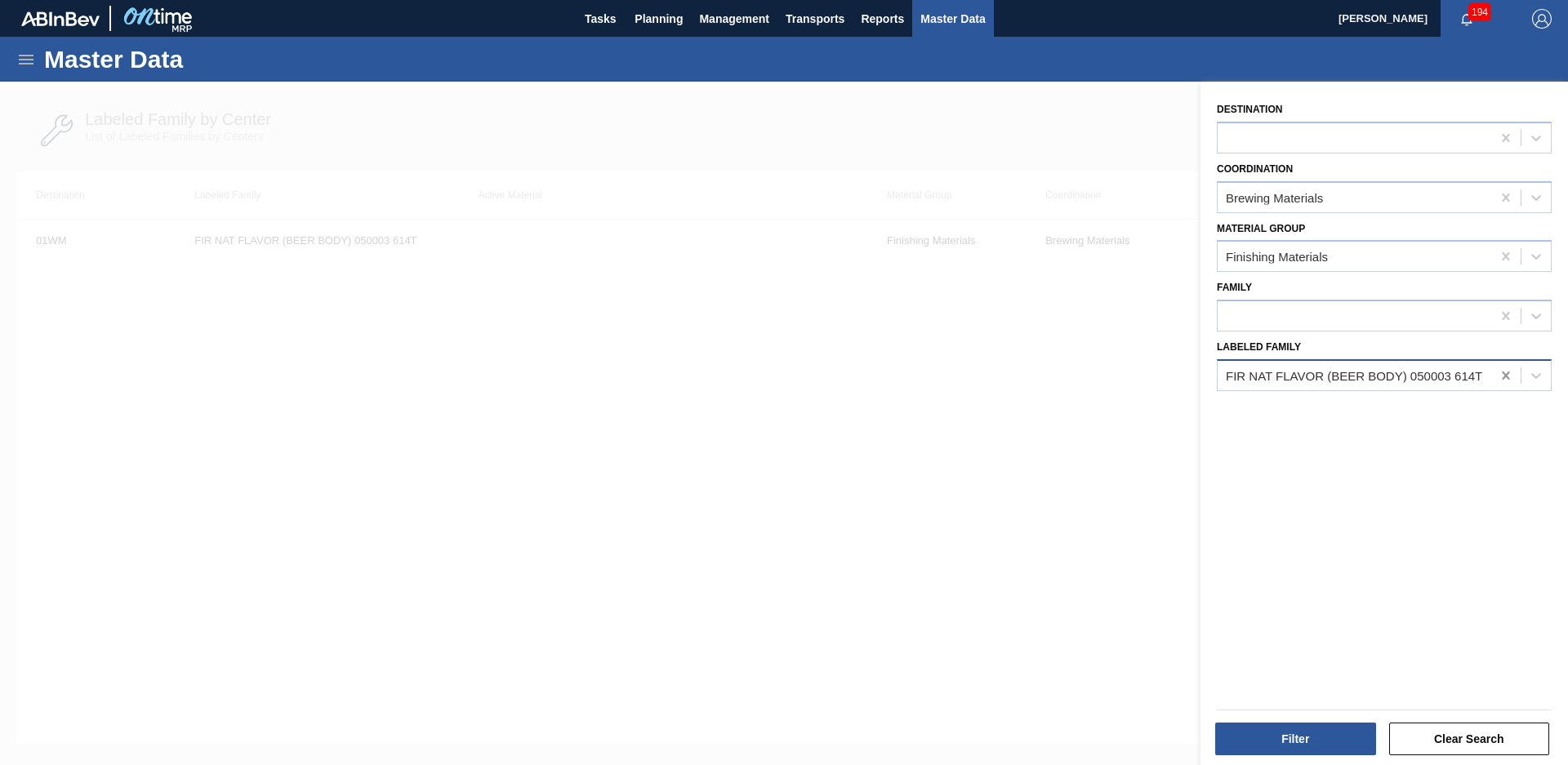
click at [1501, 379] on icon at bounding box center [1506, 376] width 17 height 17
type Family "nwn passionfruit orange gu"
click at [1292, 744] on button "Filter" at bounding box center [1294, 738] width 160 height 32
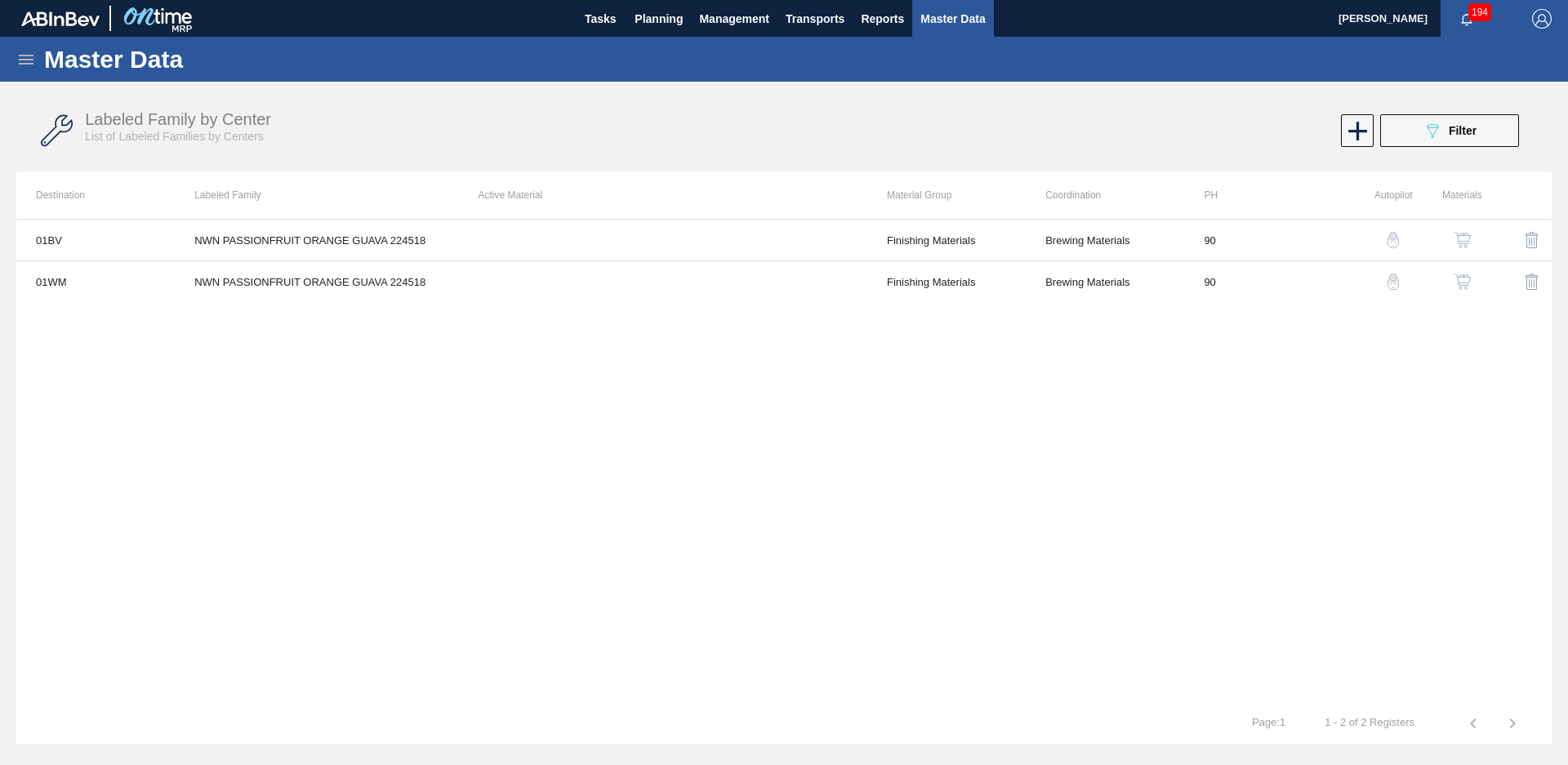
click at [1376, 135] on div "089F7B8B-B2A5-4AFE-B5C0-19BA573D28AC Filter" at bounding box center [1448, 130] width 155 height 32
click at [1465, 146] on button "089F7B8B-B2A5-4AFE-B5C0-19BA573D28AC Filter" at bounding box center [1449, 130] width 139 height 32
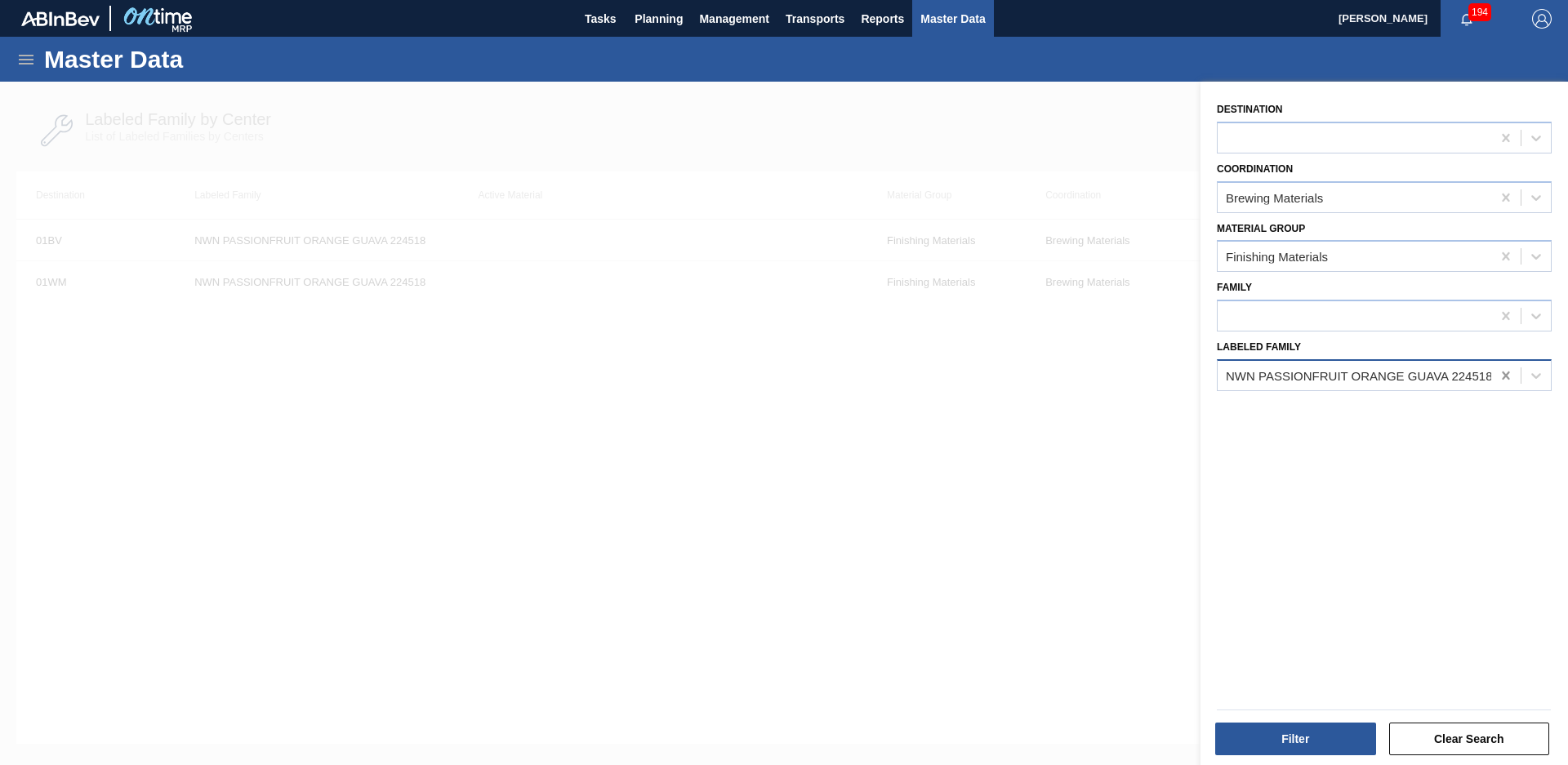
click at [1508, 377] on icon at bounding box center [1506, 376] width 17 height 17
type Family "Mcc tamarind fl"
click at [1305, 734] on button "Filter" at bounding box center [1294, 738] width 160 height 32
